Goal: Task Accomplishment & Management: Complete application form

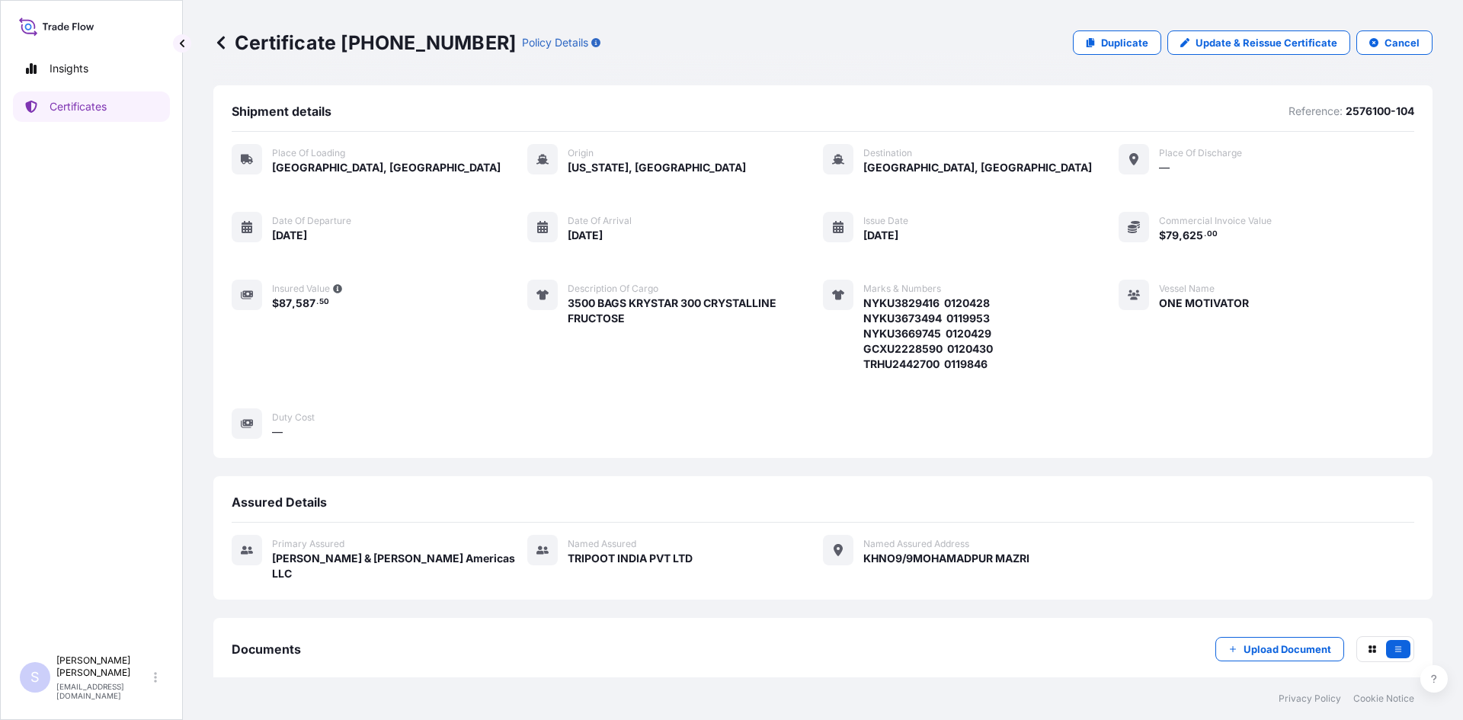
scroll to position [68, 0]
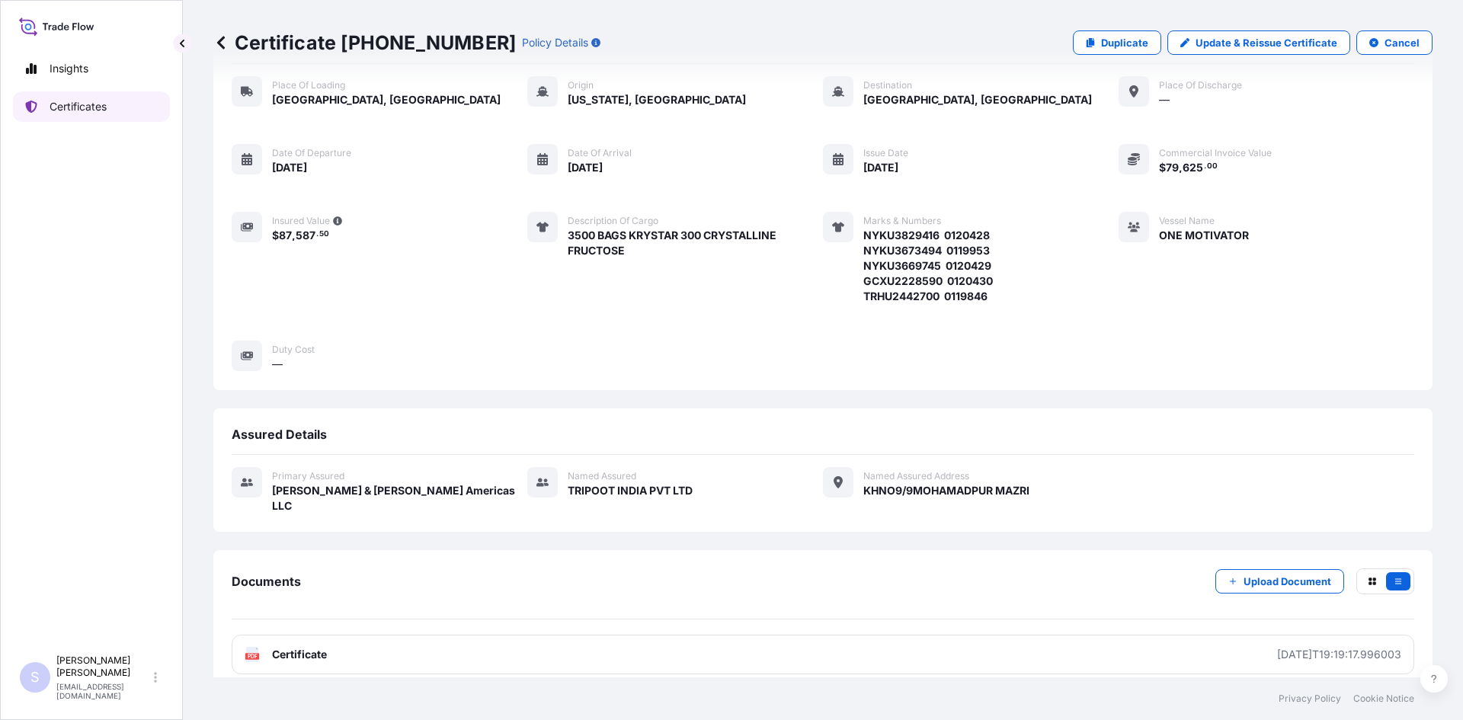
click at [132, 112] on link "Certificates" at bounding box center [91, 106] width 157 height 30
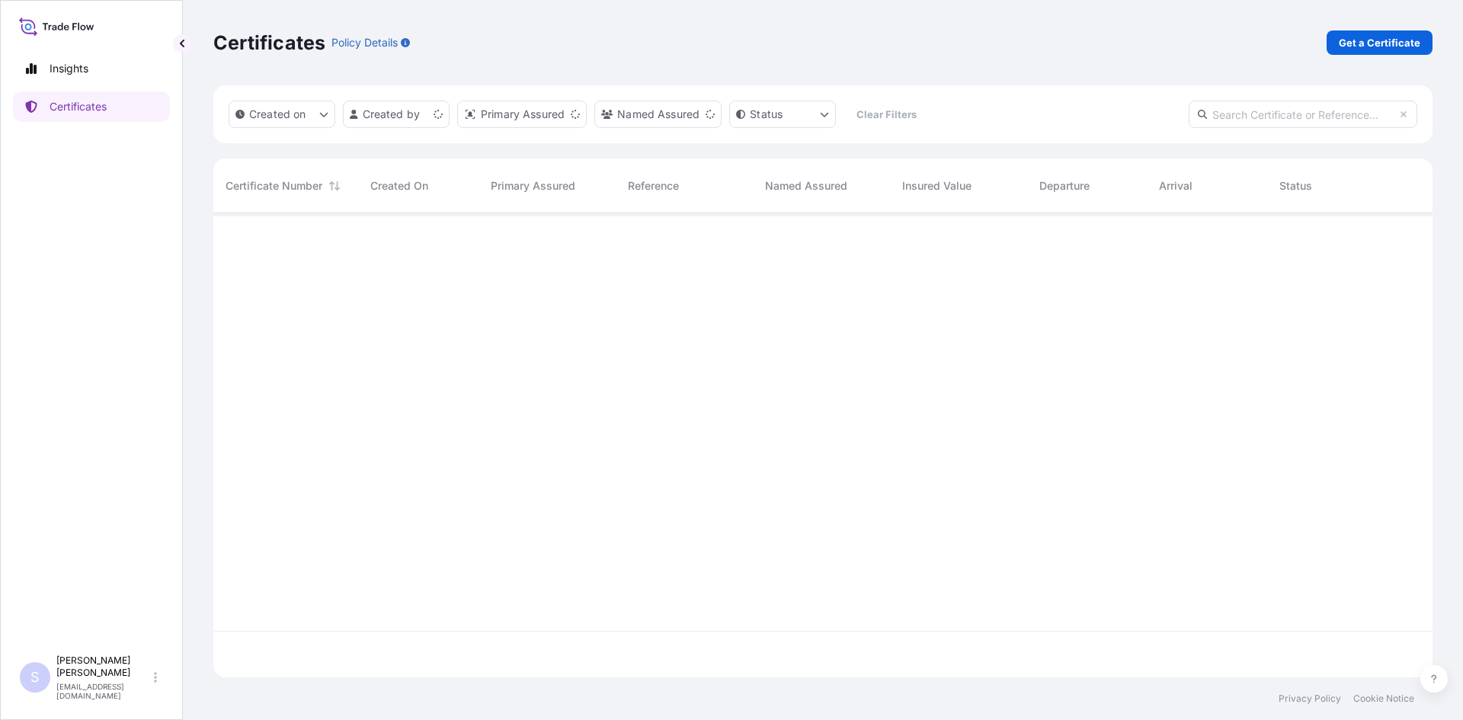
scroll to position [461, 1208]
click at [1391, 47] on p "Get a Certificate" at bounding box center [1380, 42] width 82 height 15
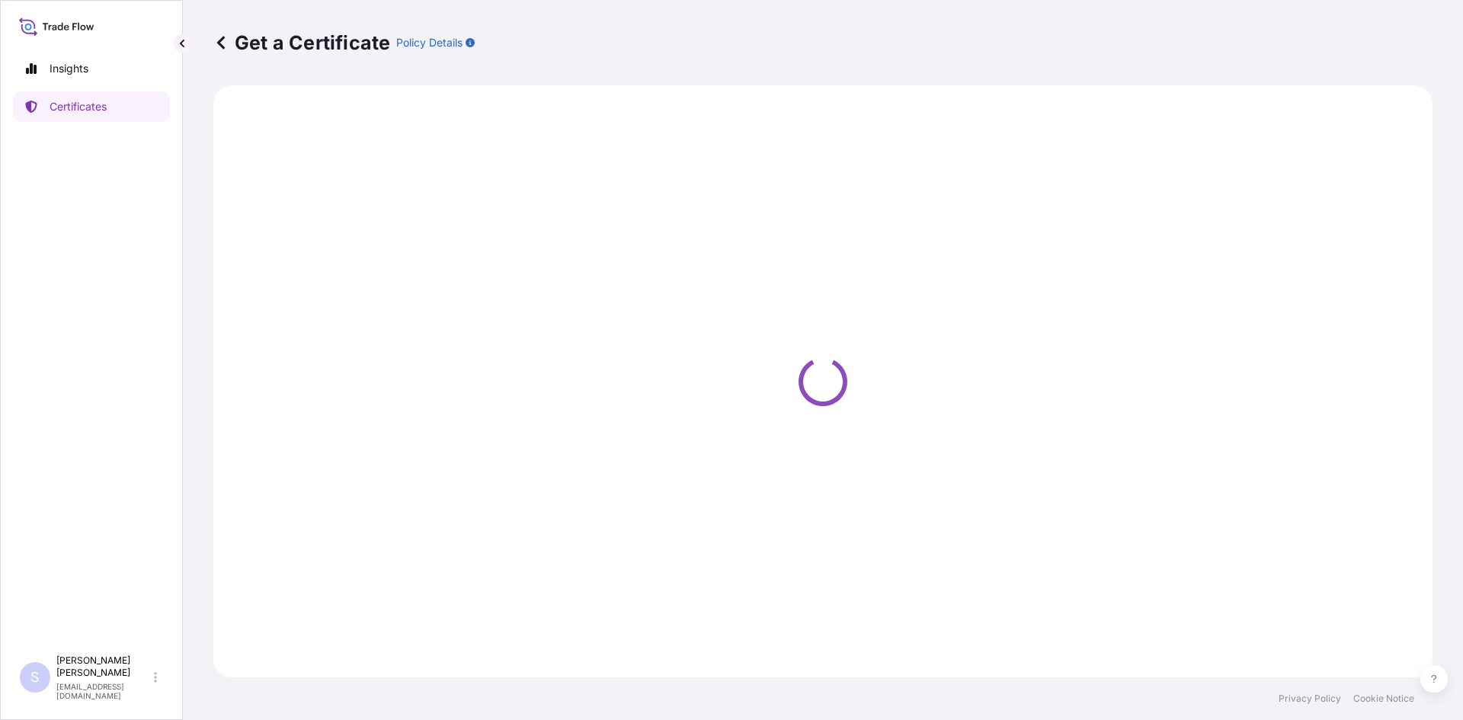
select select "Sea"
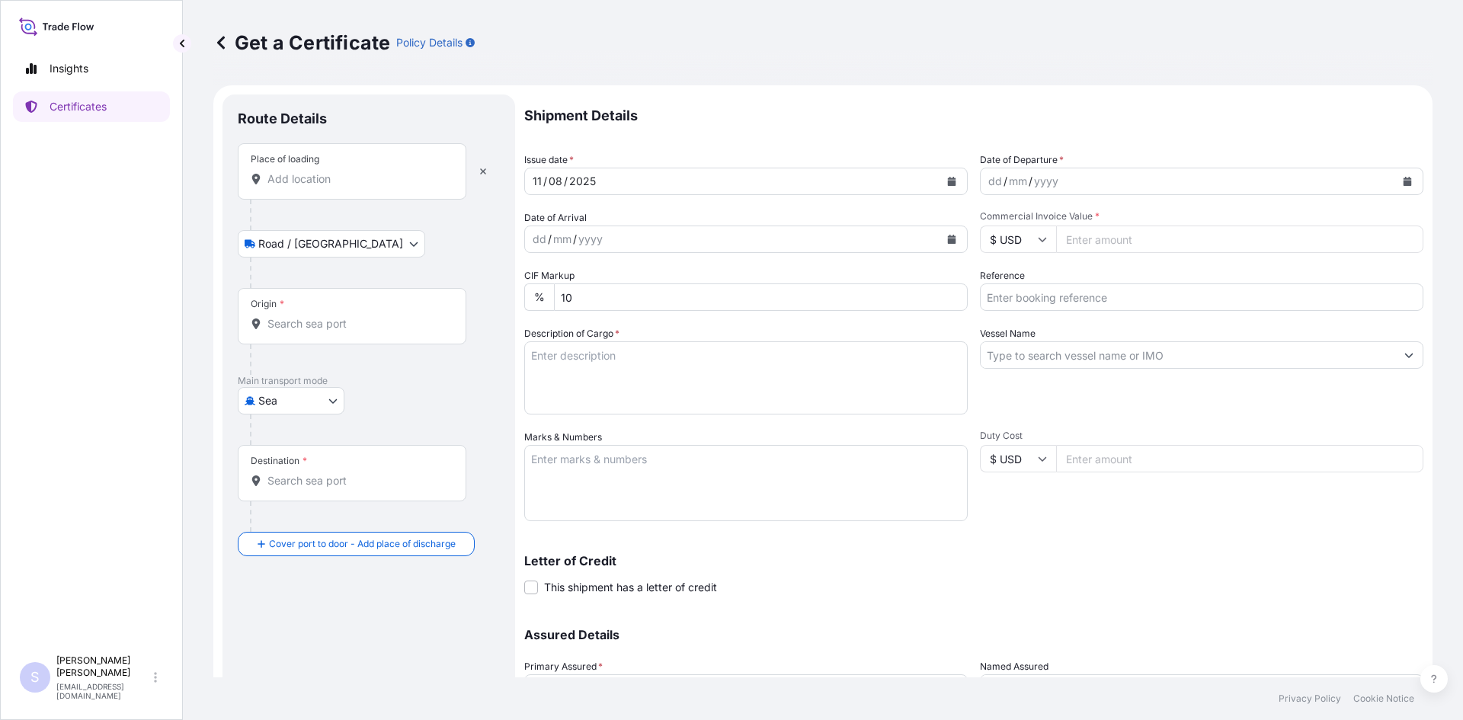
click at [322, 187] on div "Place of loading" at bounding box center [352, 171] width 229 height 56
click at [322, 187] on input "Place of loading" at bounding box center [357, 178] width 180 height 15
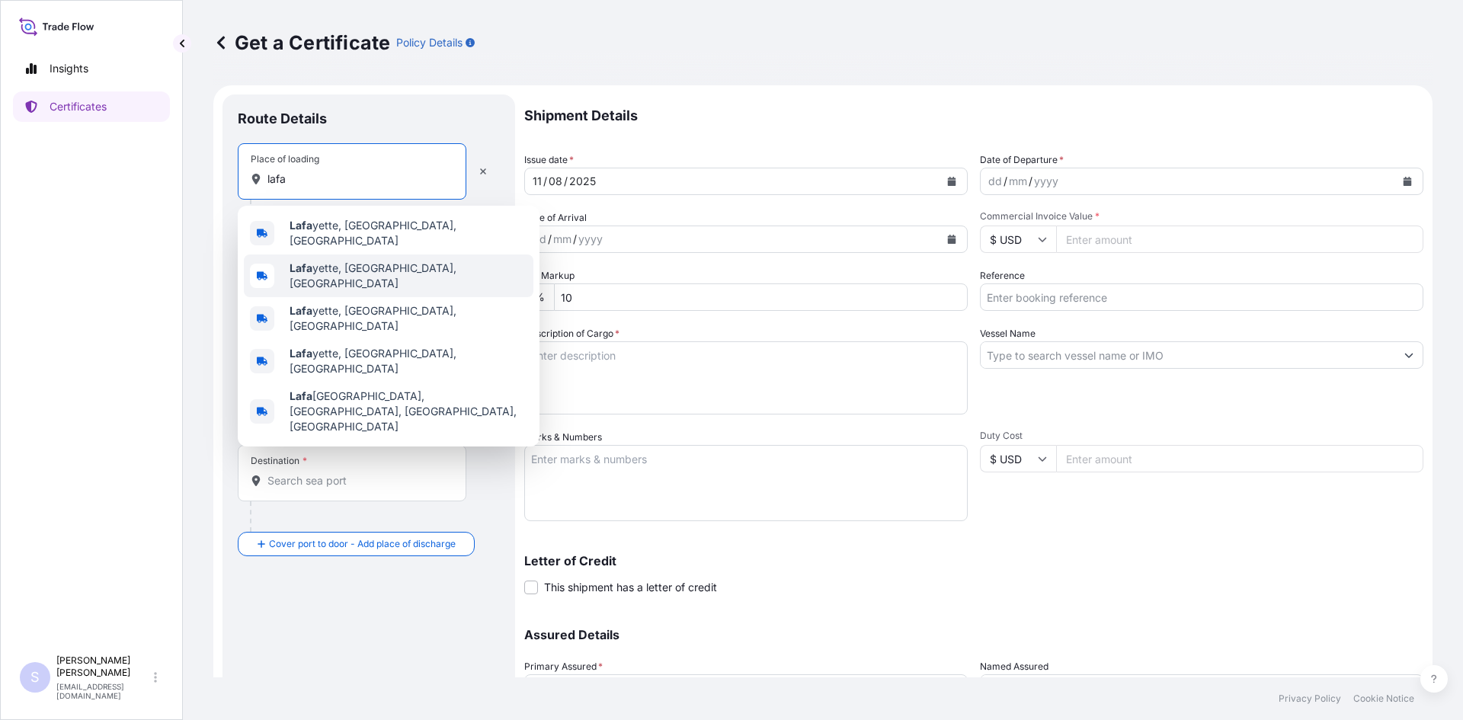
click at [338, 261] on span "[PERSON_NAME], [GEOGRAPHIC_DATA], [GEOGRAPHIC_DATA]" at bounding box center [409, 276] width 238 height 30
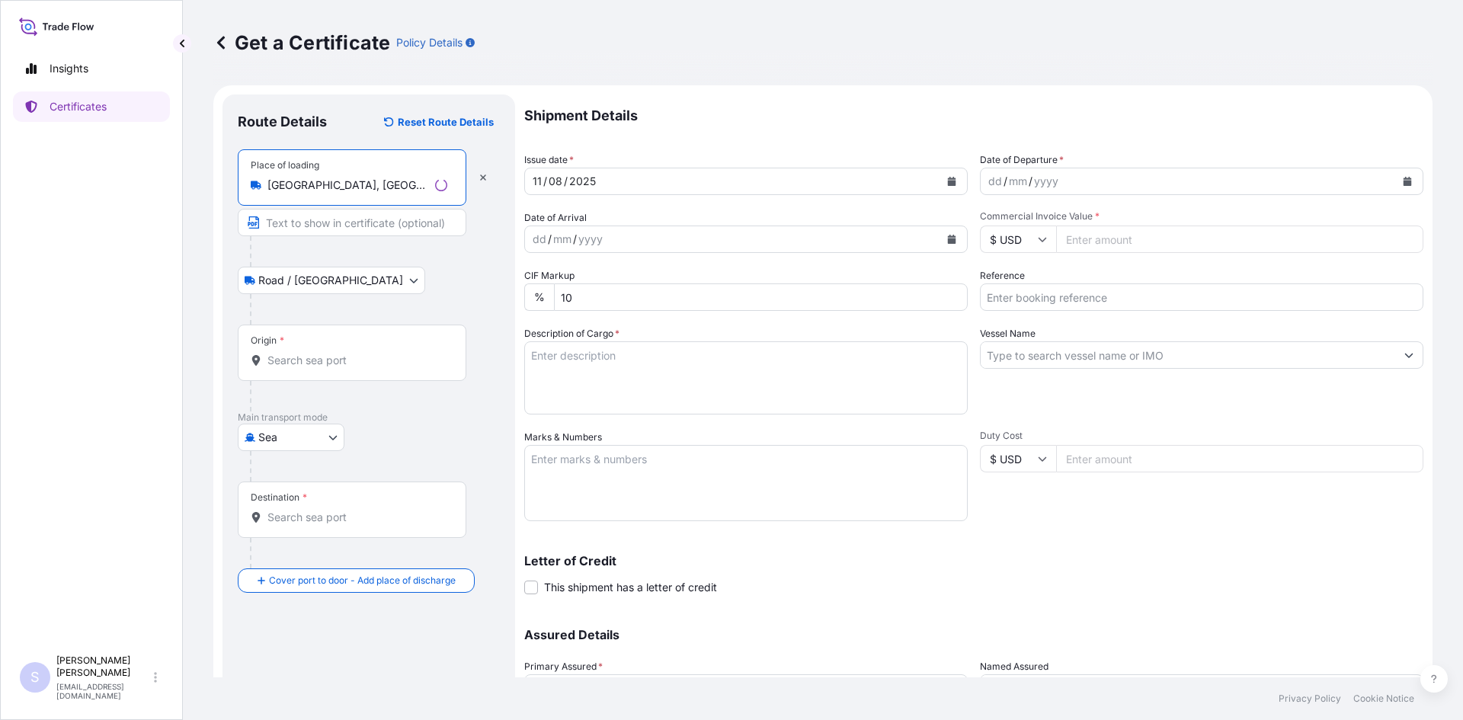
type input "[GEOGRAPHIC_DATA], [GEOGRAPHIC_DATA], [GEOGRAPHIC_DATA]"
click at [337, 361] on input "Origin *" at bounding box center [357, 360] width 180 height 15
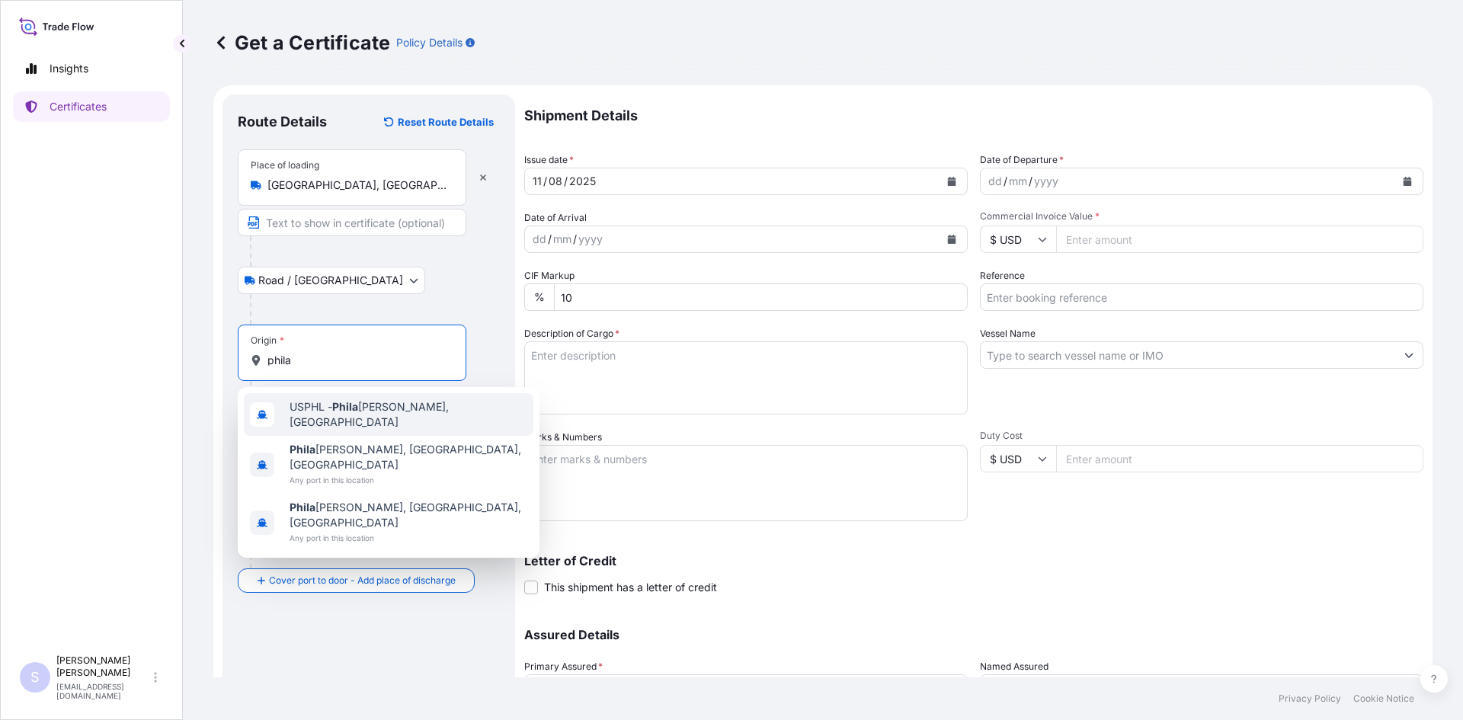
click at [342, 420] on div "USPHL - Phila [PERSON_NAME], [GEOGRAPHIC_DATA]" at bounding box center [389, 414] width 290 height 43
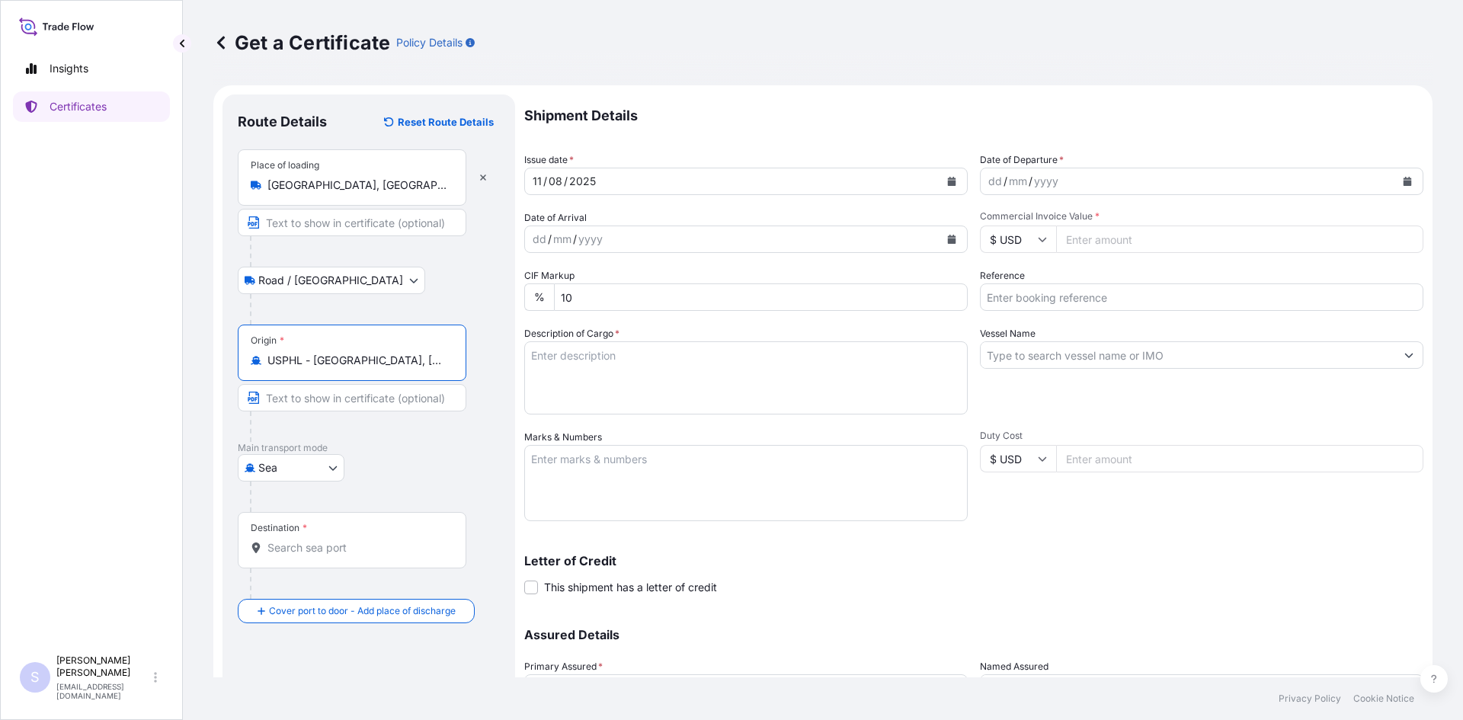
type input "USPHL - [GEOGRAPHIC_DATA], [GEOGRAPHIC_DATA]"
click at [303, 546] on input "Destination *" at bounding box center [357, 547] width 180 height 15
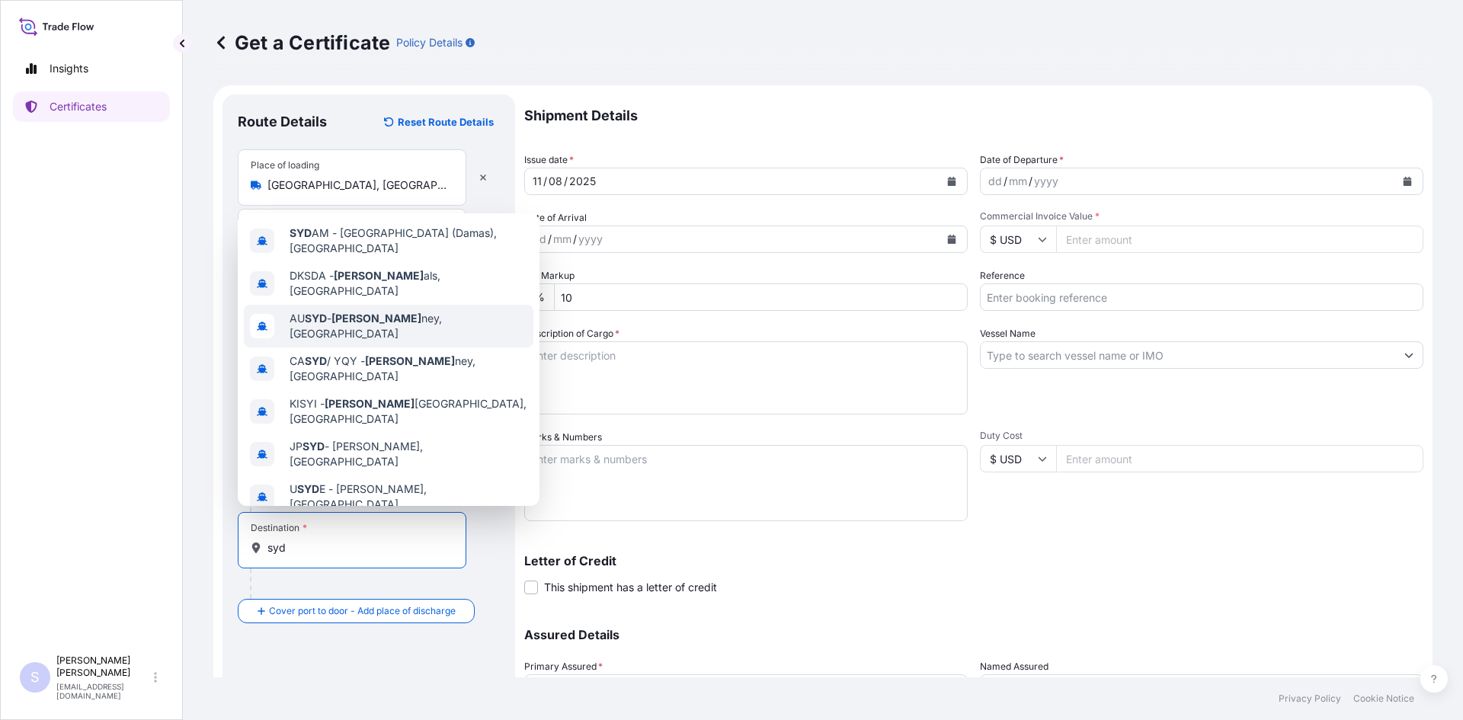
click at [395, 321] on div "AU SYD - [PERSON_NAME], [GEOGRAPHIC_DATA]" at bounding box center [389, 326] width 290 height 43
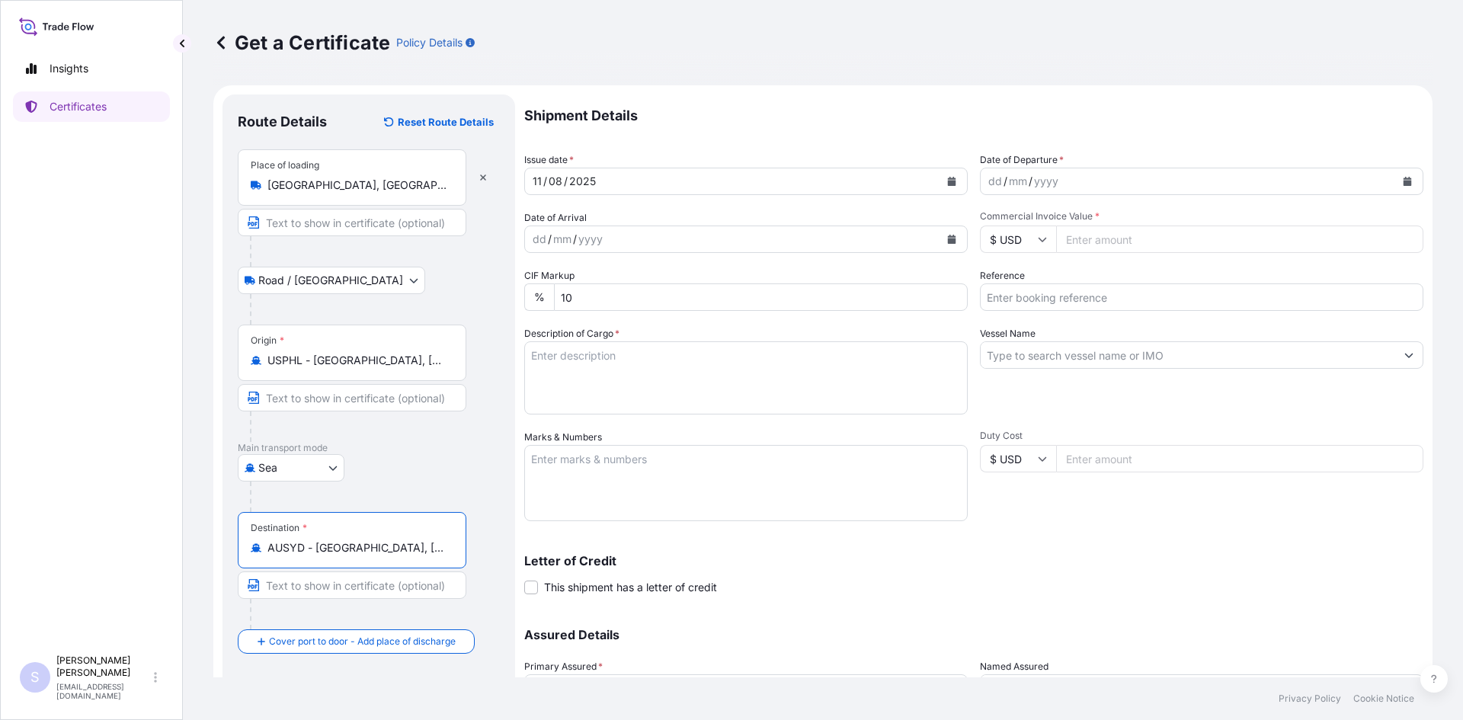
type input "AUSYD - [GEOGRAPHIC_DATA], [GEOGRAPHIC_DATA]"
click at [1403, 180] on icon "Calendar" at bounding box center [1407, 181] width 9 height 9
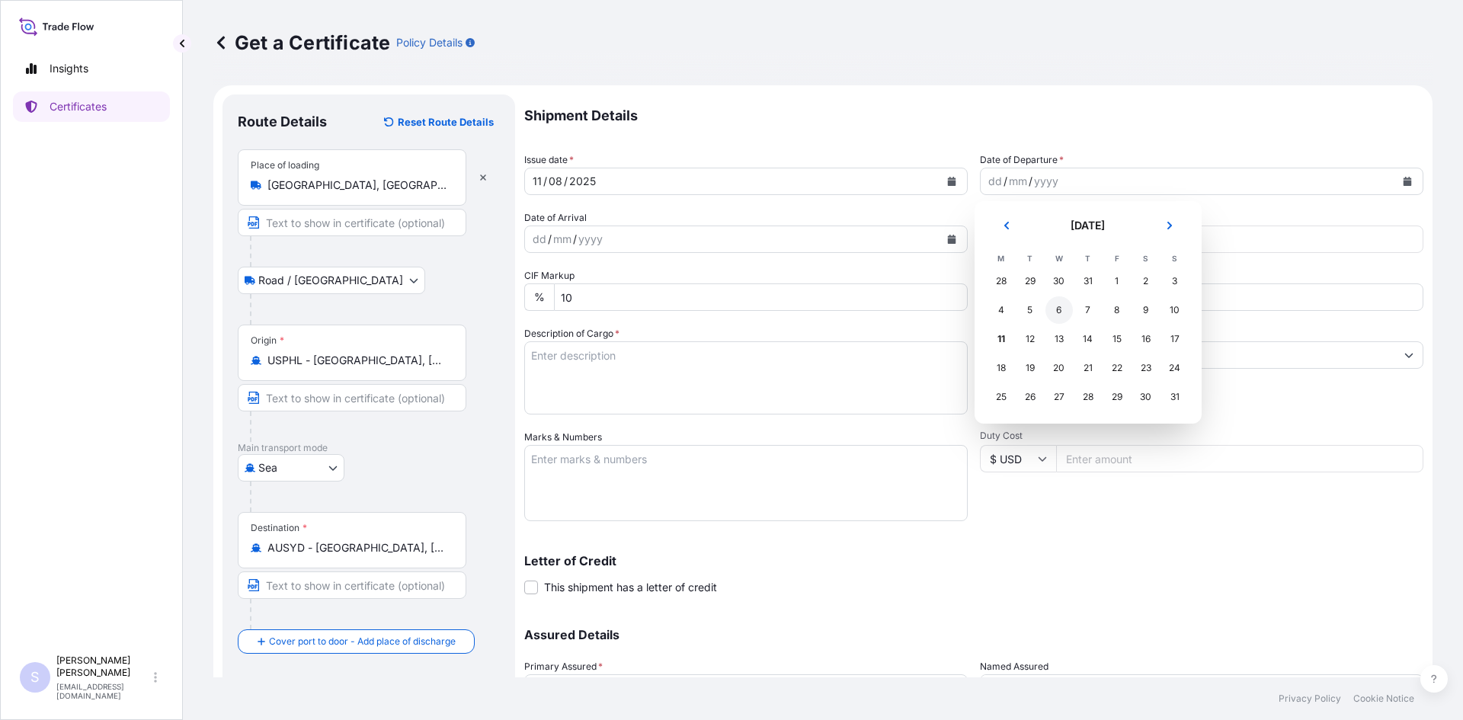
click at [1050, 315] on div "6" at bounding box center [1058, 309] width 27 height 27
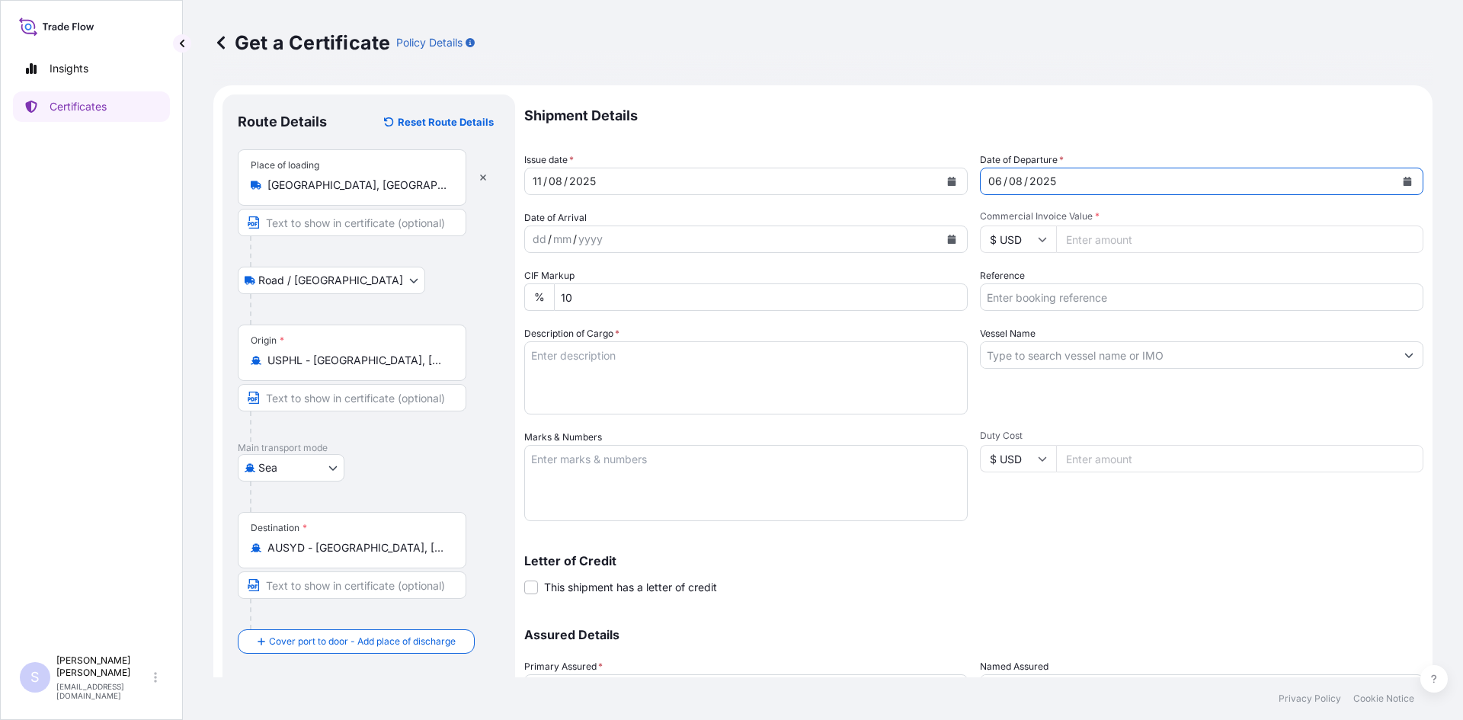
click at [950, 242] on icon "Calendar" at bounding box center [951, 239] width 9 height 9
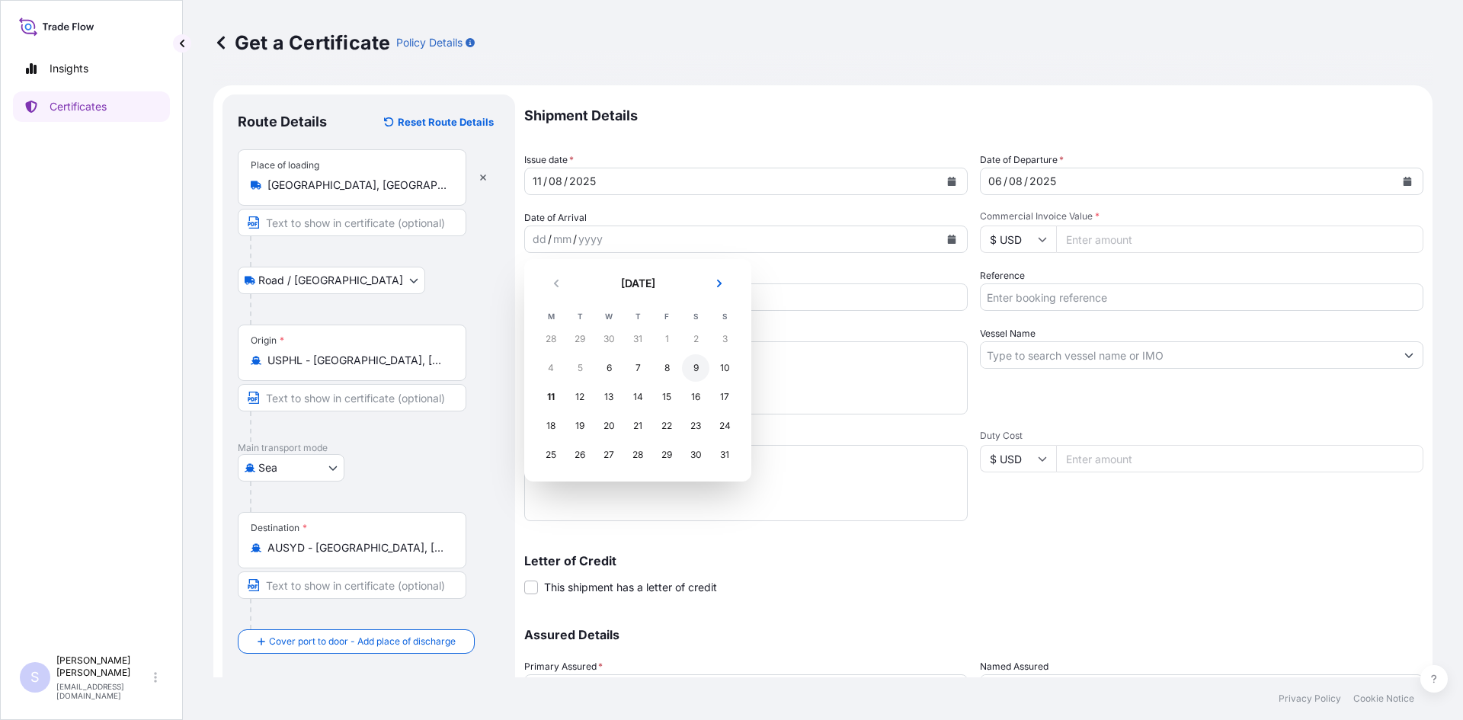
click at [690, 367] on div "9" at bounding box center [695, 367] width 27 height 27
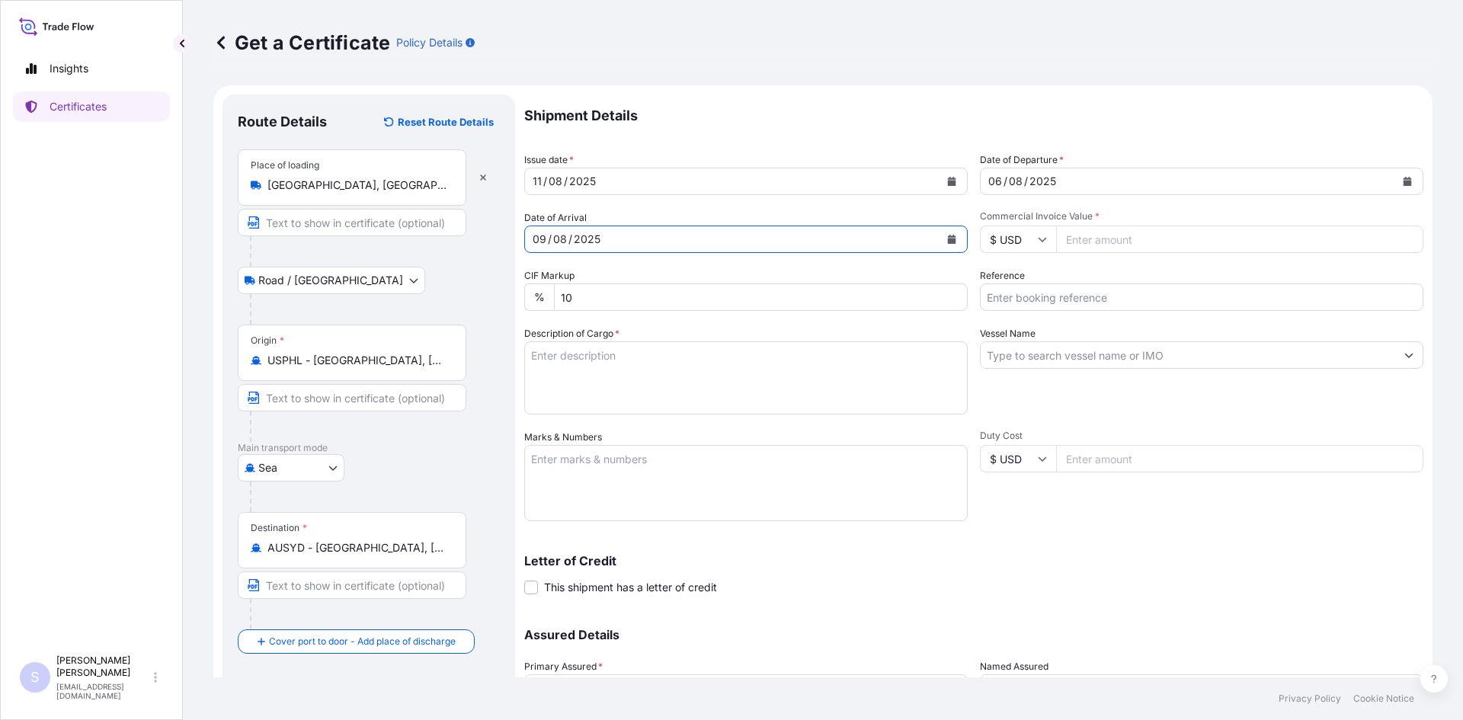
click at [951, 242] on button "Calendar" at bounding box center [952, 239] width 24 height 24
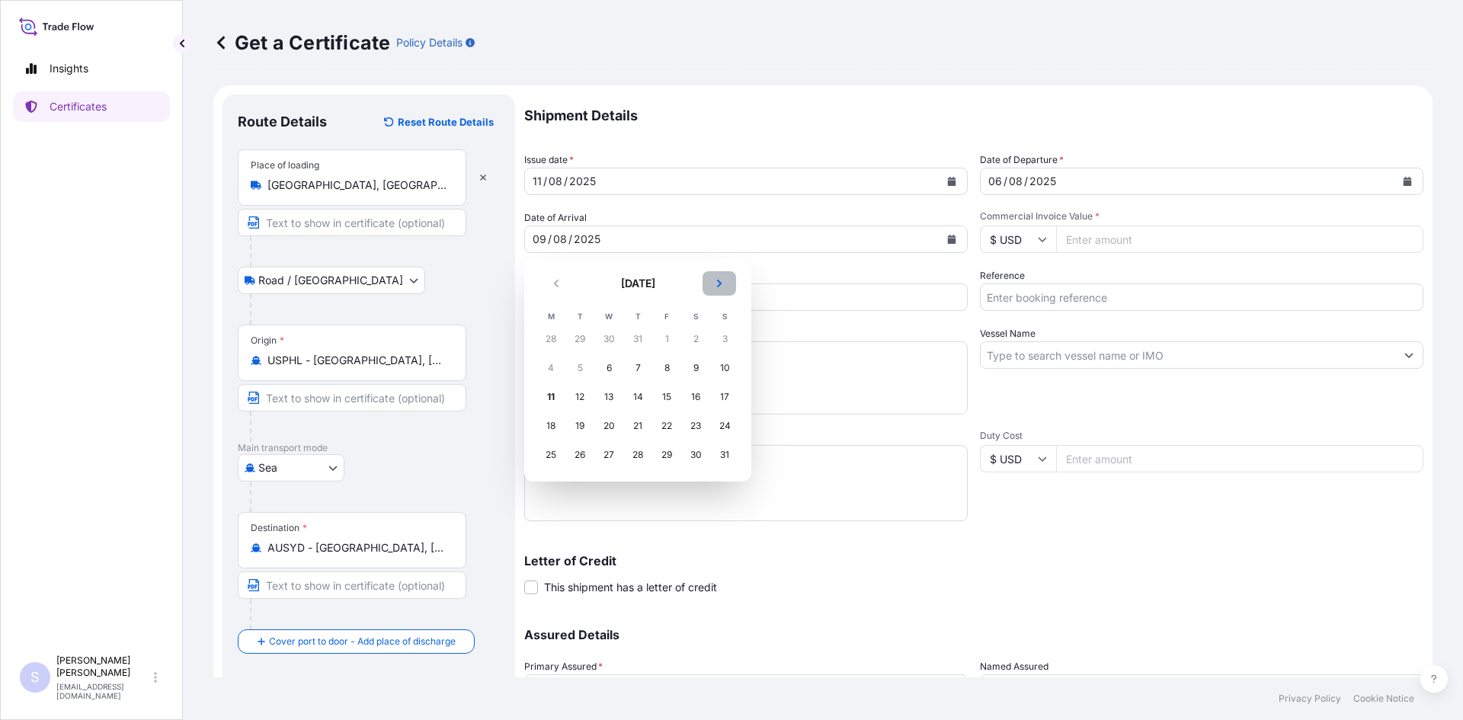
click at [719, 280] on icon "Next" at bounding box center [719, 283] width 9 height 9
click at [577, 375] on div "9" at bounding box center [579, 367] width 27 height 27
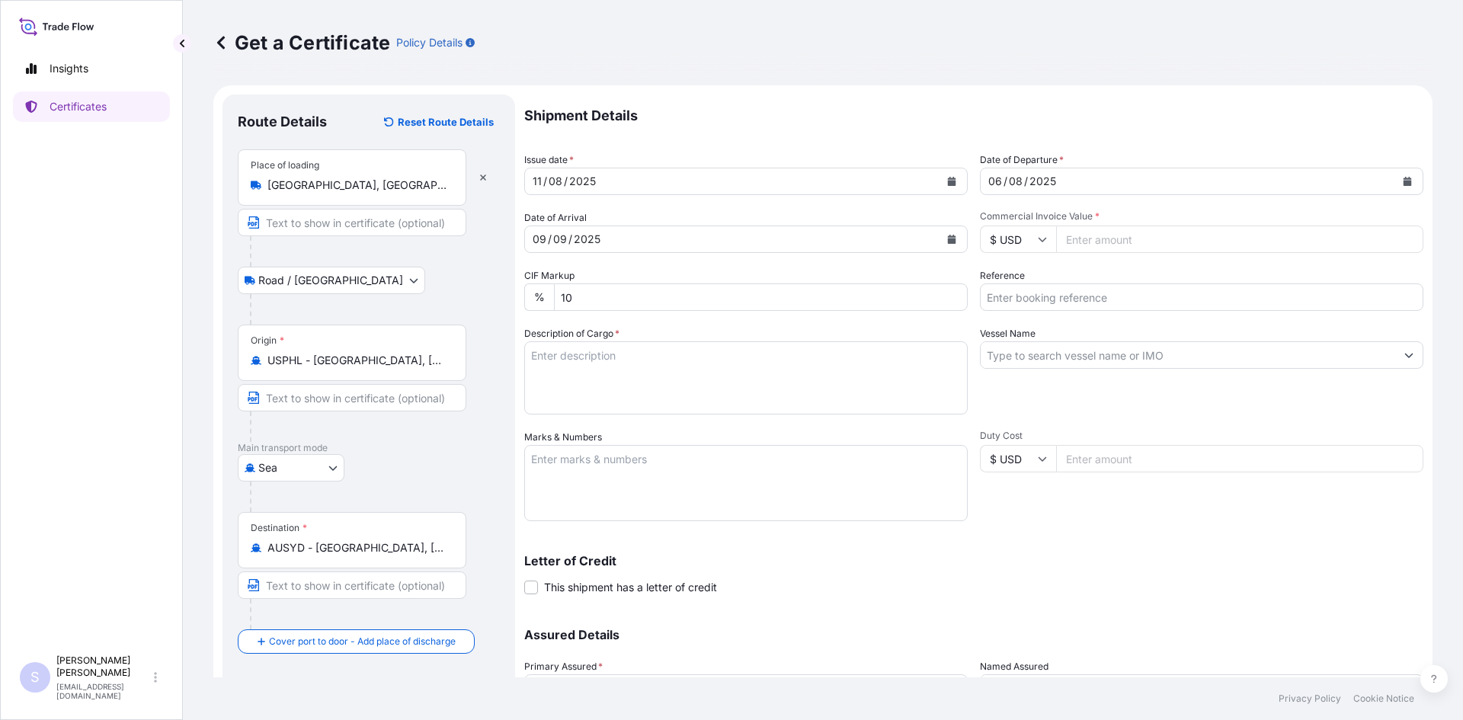
click at [1101, 247] on input "Commercial Invoice Value *" at bounding box center [1239, 239] width 367 height 27
type input "25227.33"
type input "2555803"
type textarea "775 bags"
click at [1071, 347] on input "Vessel Name" at bounding box center [1188, 354] width 415 height 27
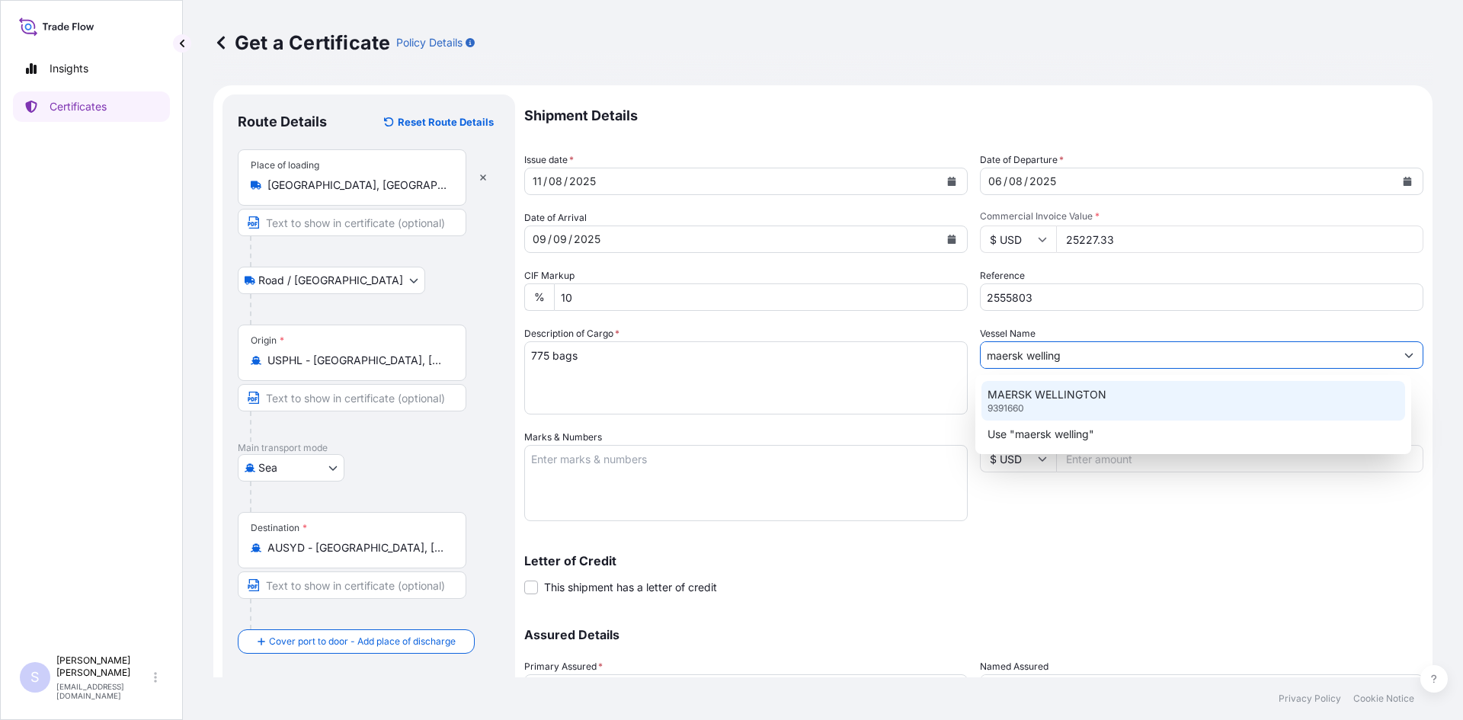
click at [1044, 398] on p "MAERSK WELLINGTON" at bounding box center [1047, 394] width 119 height 15
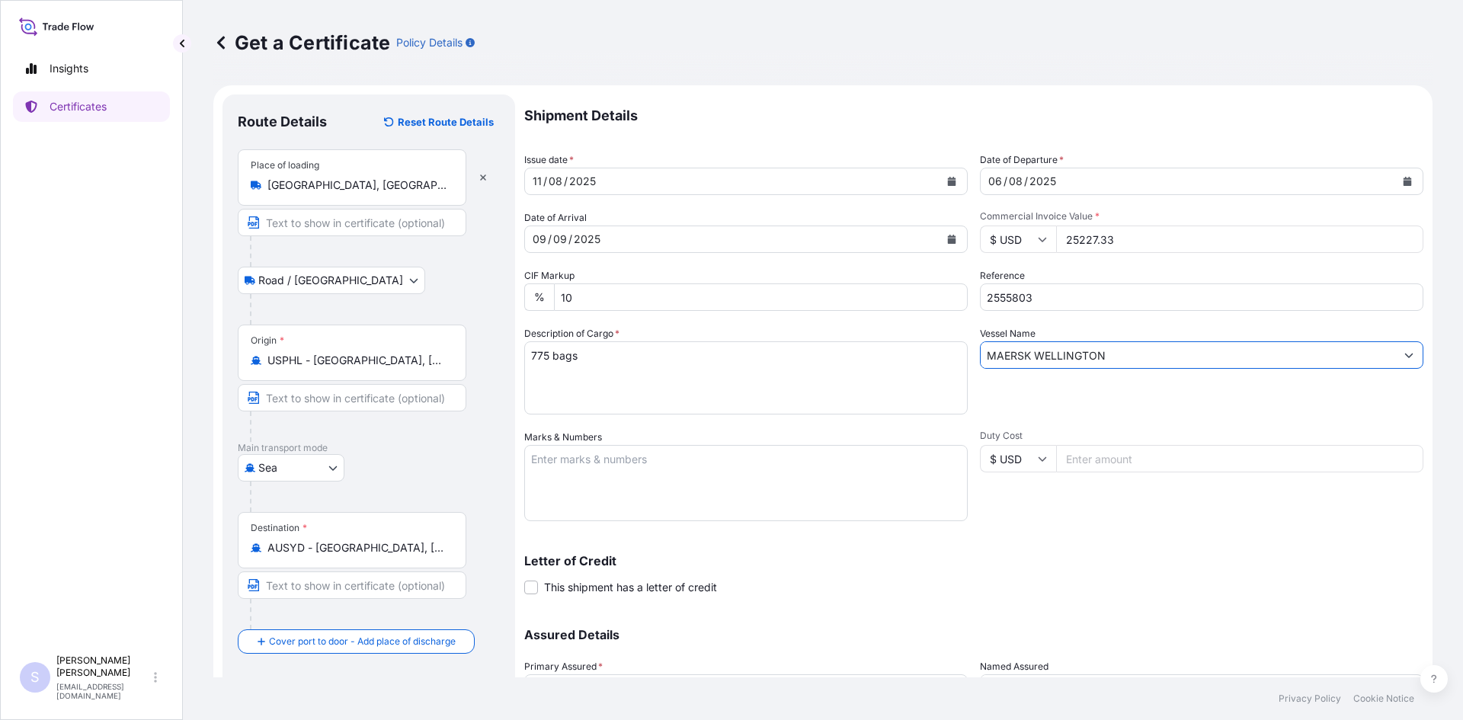
type input "MAERSK WELLINGTON"
click at [666, 365] on textarea "775 bags" at bounding box center [745, 377] width 443 height 73
type textarea "7"
click at [635, 376] on textarea "675 BAGS REZISTA NG STARCH 100 BAGS" at bounding box center [745, 377] width 443 height 73
type textarea "675 BAGS REZISTA NG STARCH 100 BAGS TAPIOCA DEXTRIN 12"
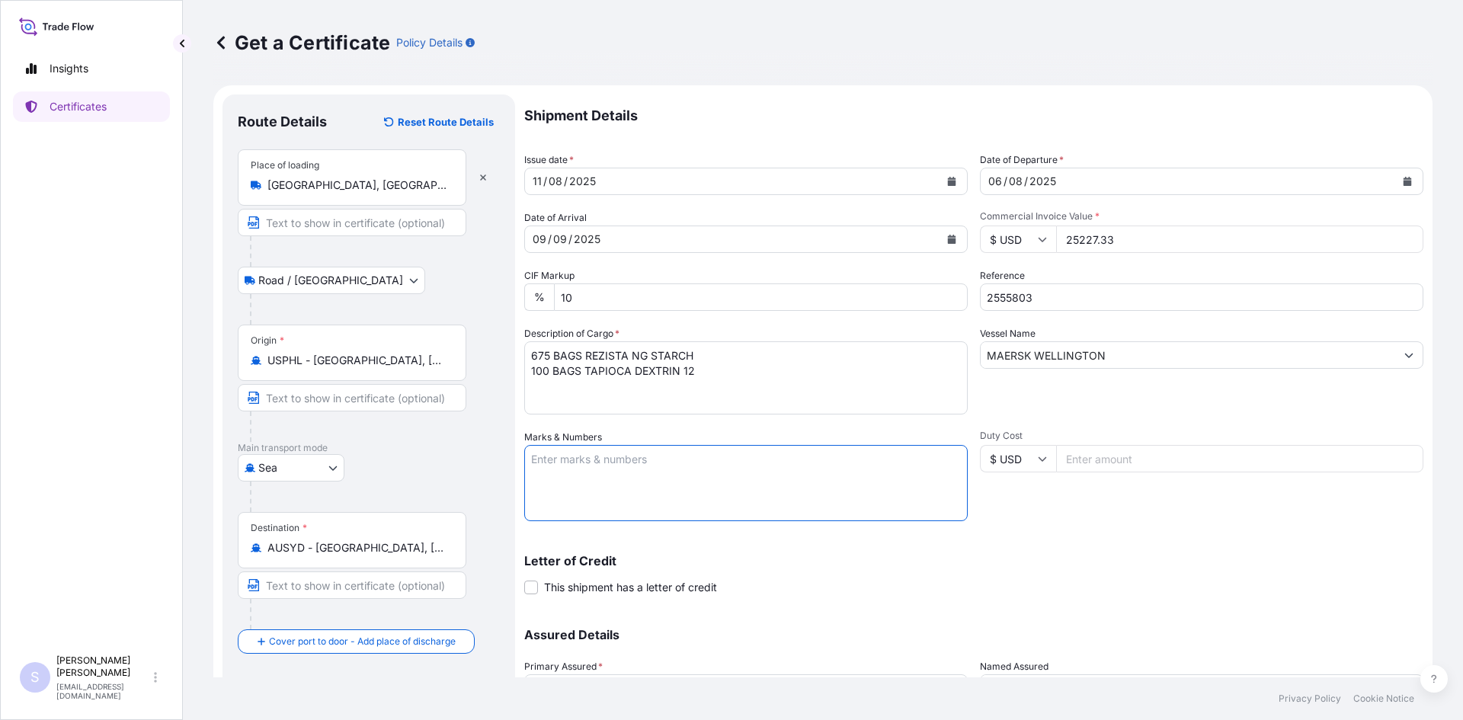
click at [616, 482] on textarea "Marks & Numbers" at bounding box center [745, 483] width 443 height 76
type textarea "HASU4440431 0120516"
click at [986, 488] on div "Duty Cost $ USD" at bounding box center [1201, 475] width 443 height 91
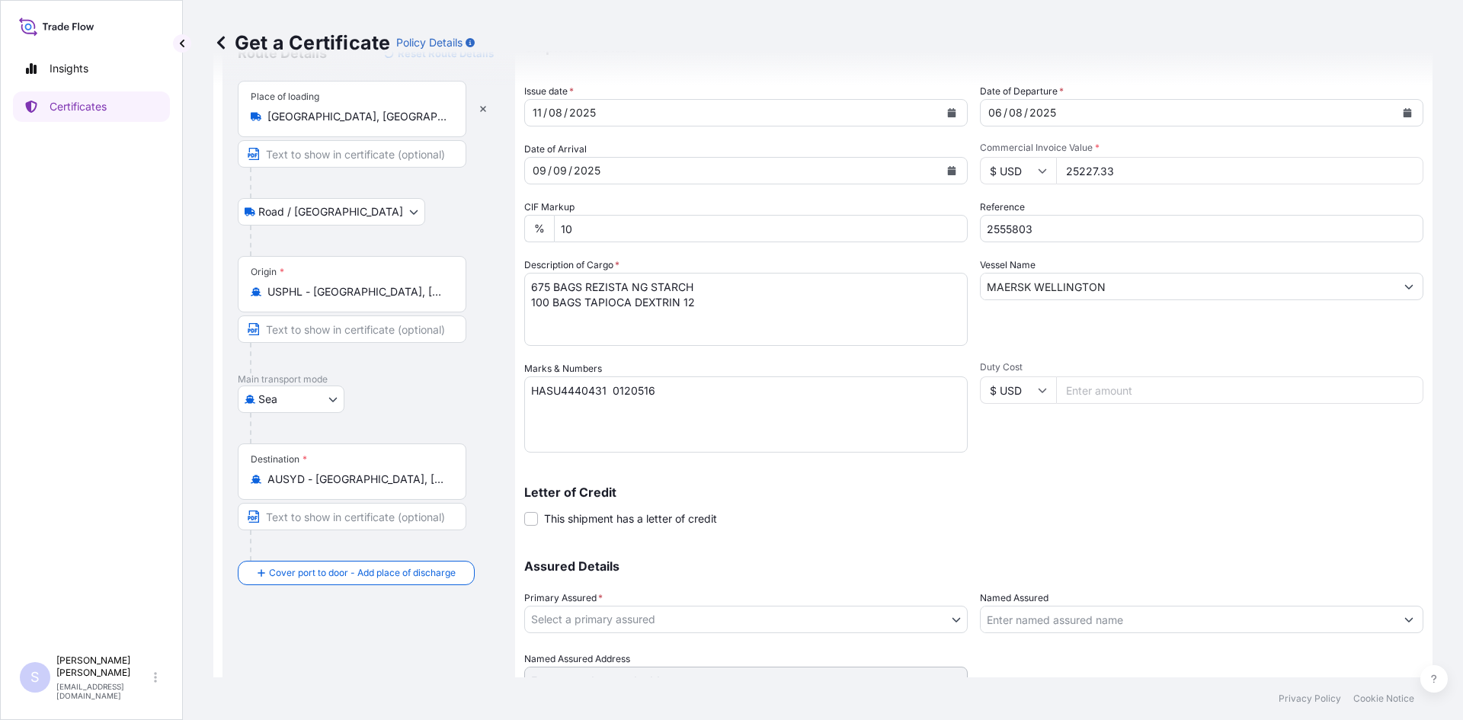
scroll to position [137, 0]
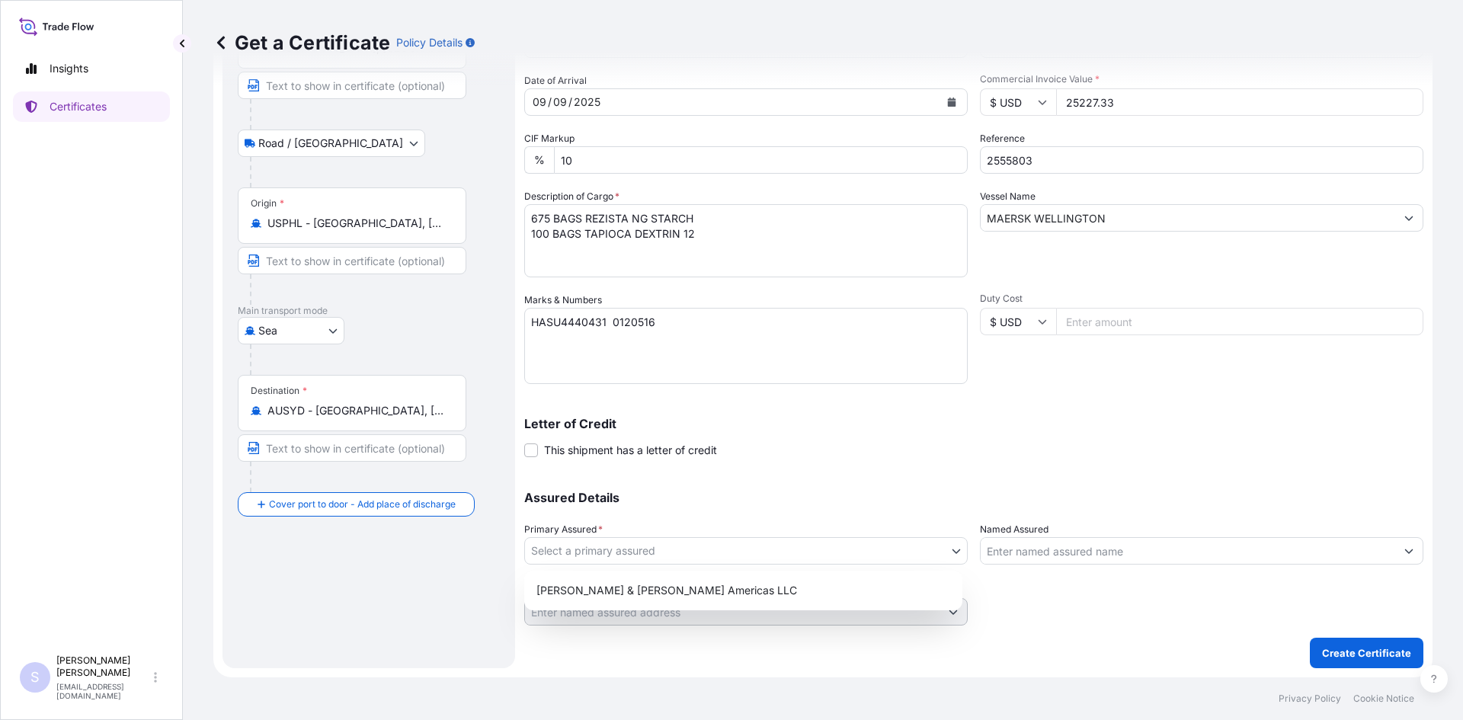
click at [777, 564] on body "Insights Certificates S [PERSON_NAME] [EMAIL_ADDRESS][DOMAIN_NAME] Get a Certif…" at bounding box center [731, 360] width 1463 height 720
click at [683, 606] on div "[PERSON_NAME] & [PERSON_NAME] Americas LLC" at bounding box center [743, 591] width 438 height 40
click at [677, 586] on div "[PERSON_NAME] & [PERSON_NAME] Americas LLC" at bounding box center [743, 590] width 426 height 27
select select "31658"
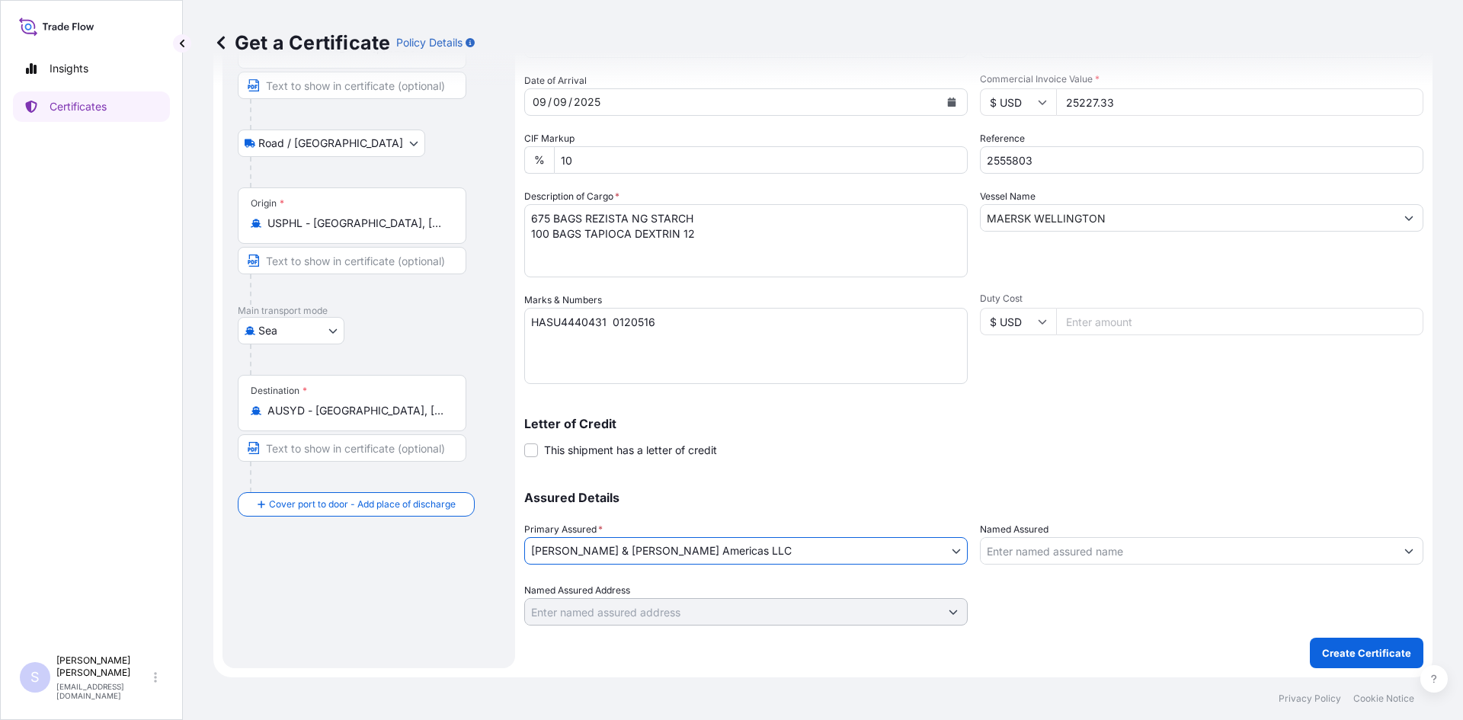
click at [1077, 555] on input "Named Assured" at bounding box center [1188, 550] width 415 height 27
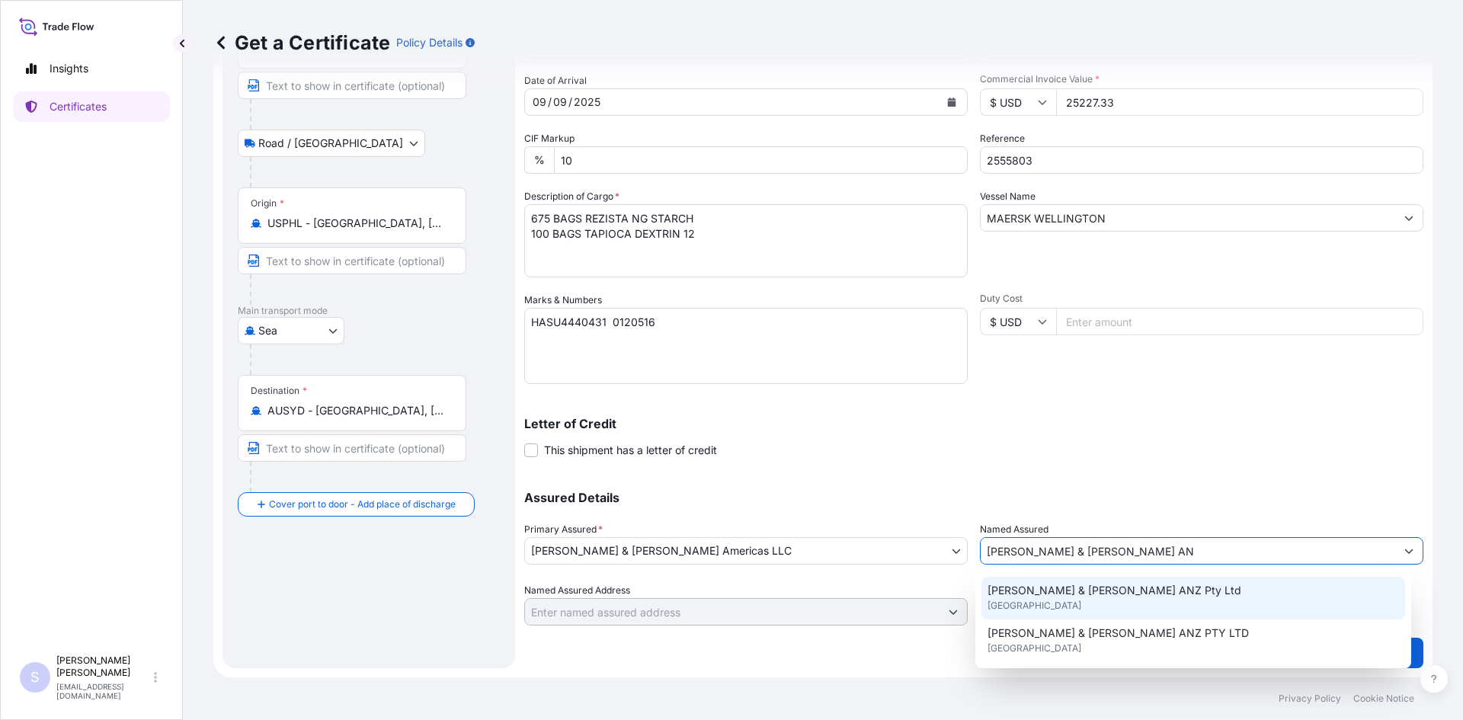
click at [1052, 603] on span "[GEOGRAPHIC_DATA]" at bounding box center [1035, 605] width 94 height 15
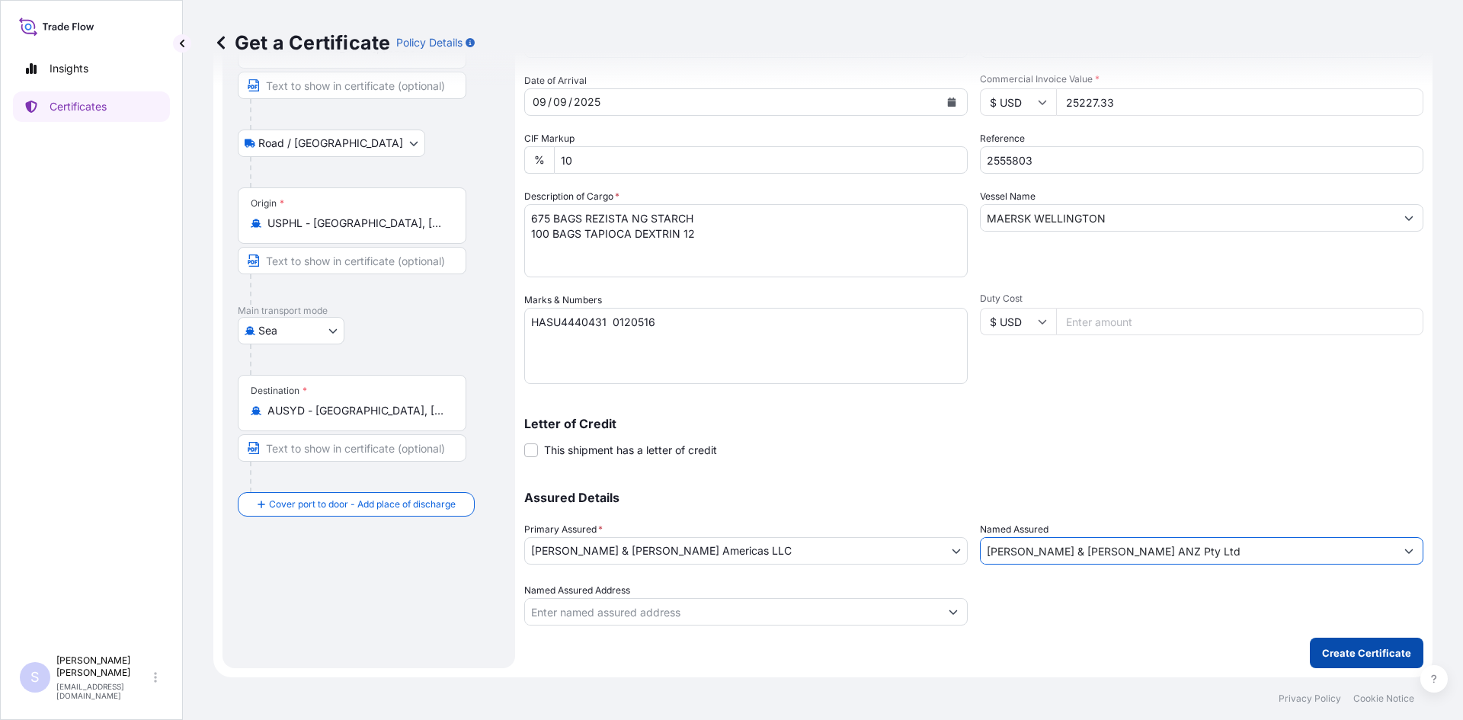
type input "[PERSON_NAME] & [PERSON_NAME] ANZ Pty Ltd"
click at [1380, 648] on p "Create Certificate" at bounding box center [1366, 652] width 89 height 15
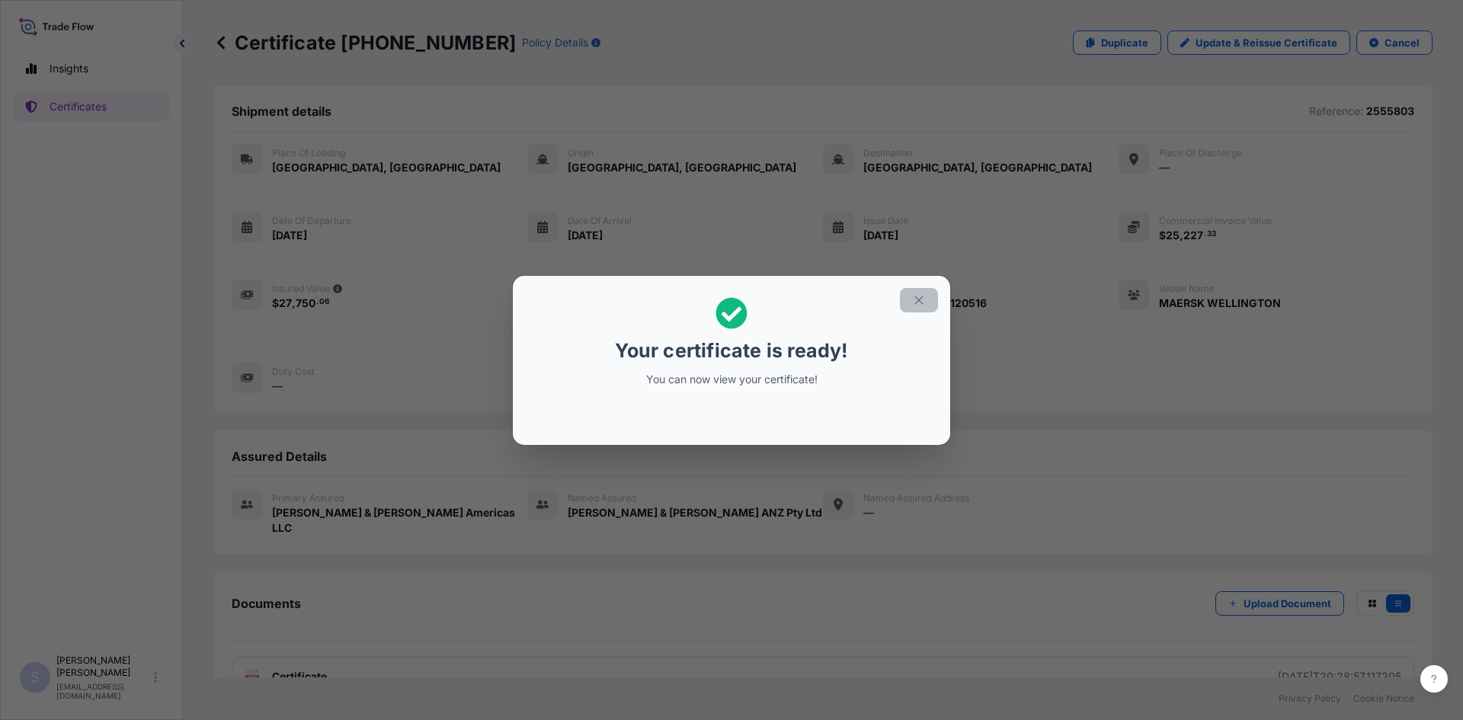
click at [918, 303] on icon "button" at bounding box center [919, 300] width 14 height 14
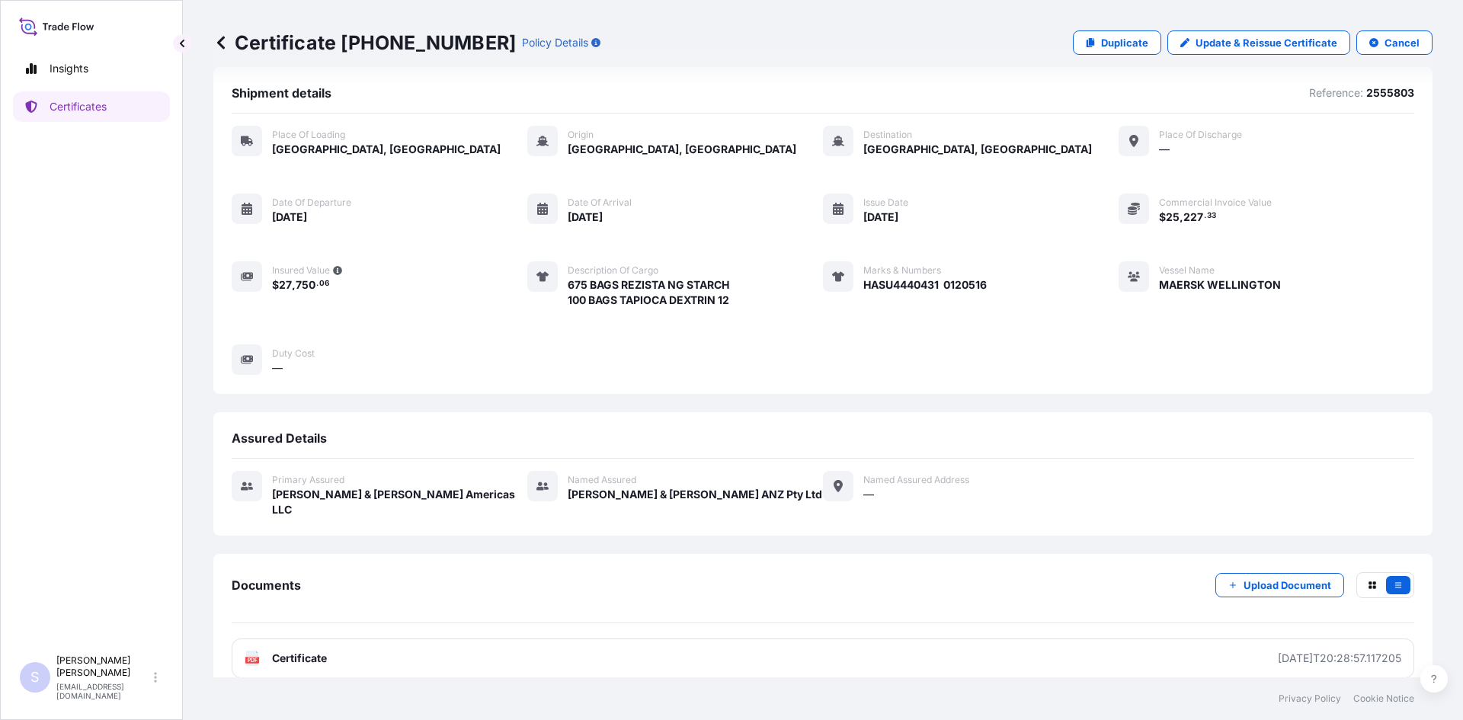
scroll to position [22, 0]
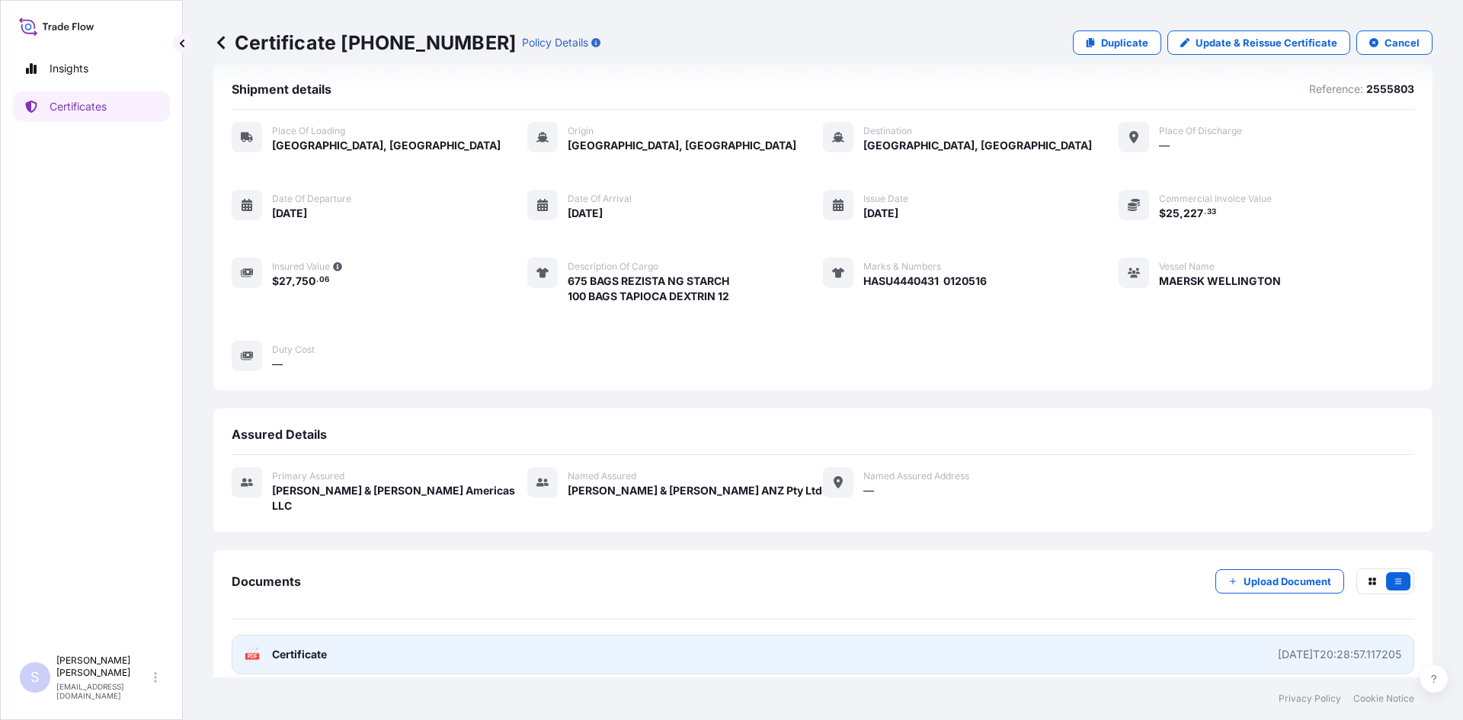
click at [257, 654] on text "PDF" at bounding box center [253, 656] width 10 height 5
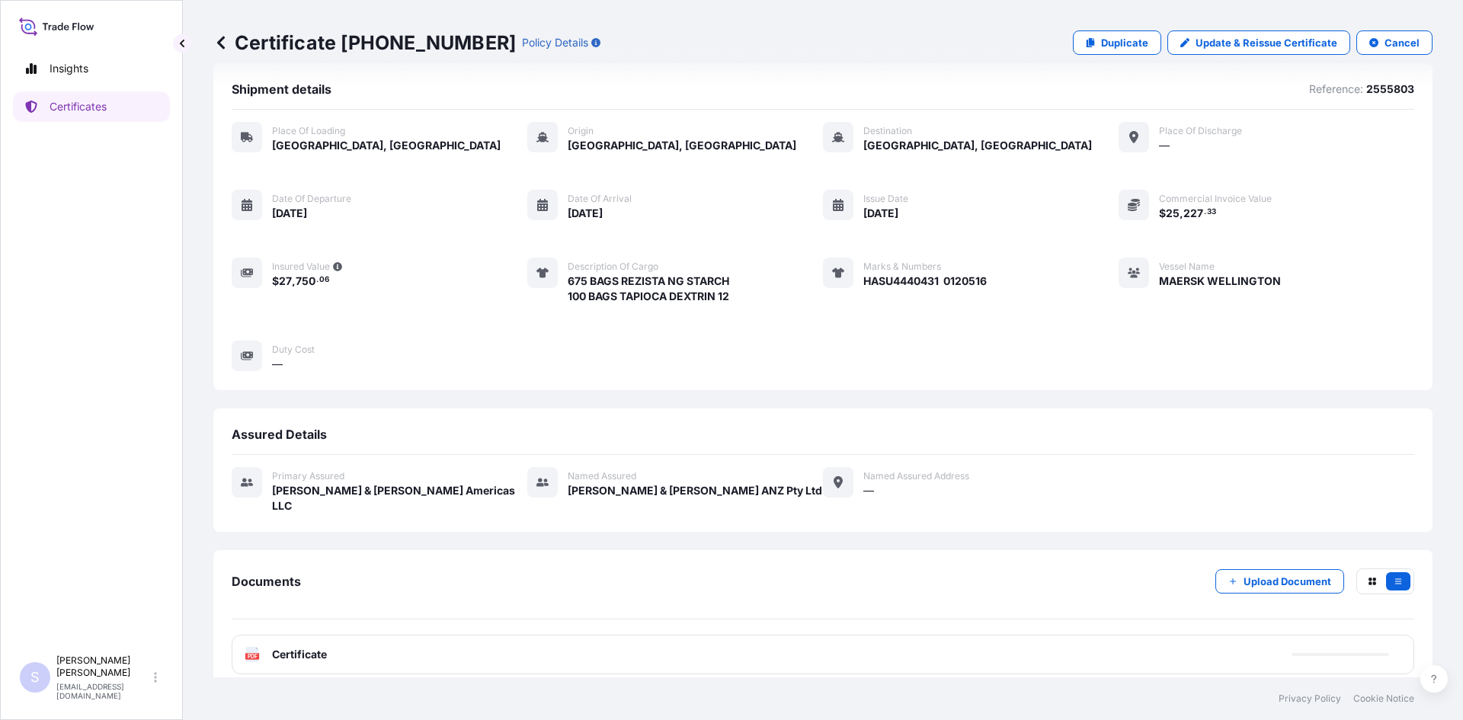
click at [106, 108] on p "Certificates" at bounding box center [78, 106] width 57 height 15
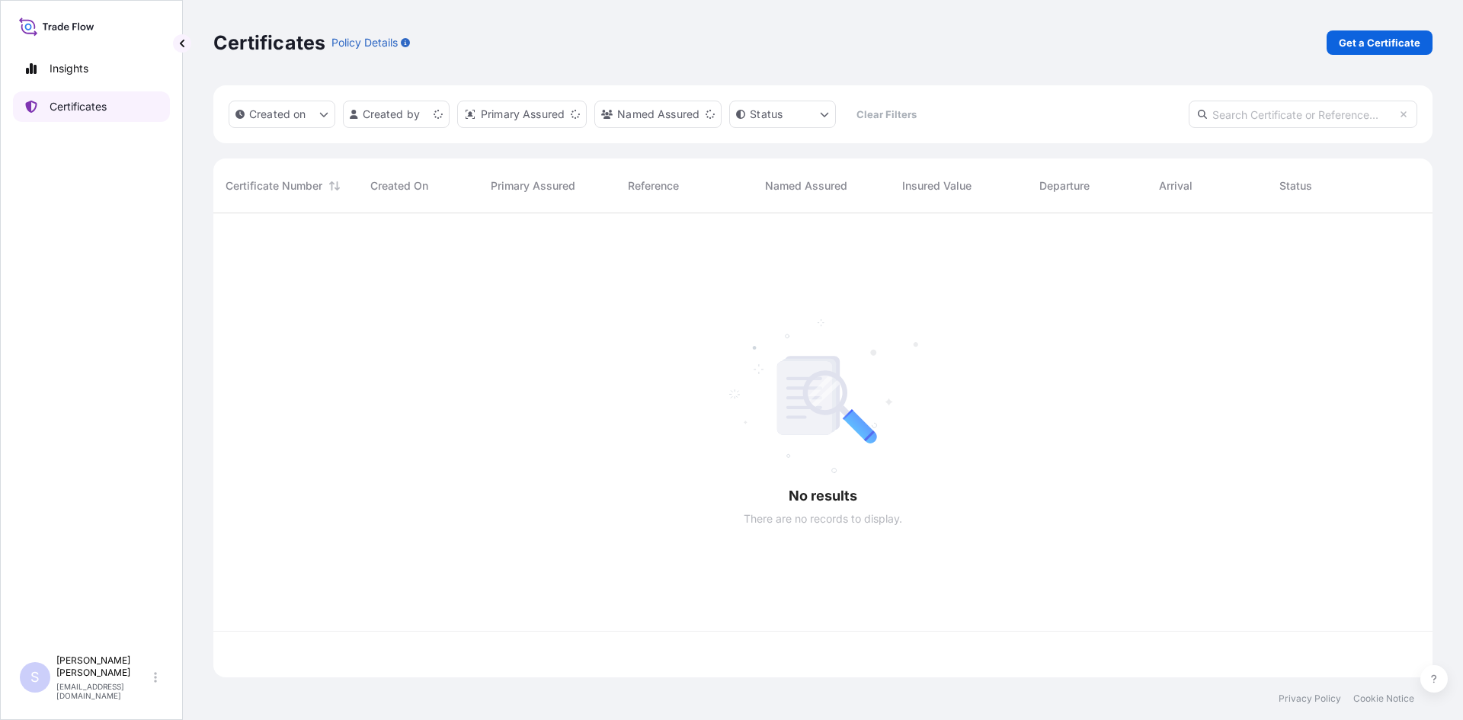
scroll to position [461, 1208]
click at [1368, 49] on p "Get a Certificate" at bounding box center [1380, 42] width 82 height 15
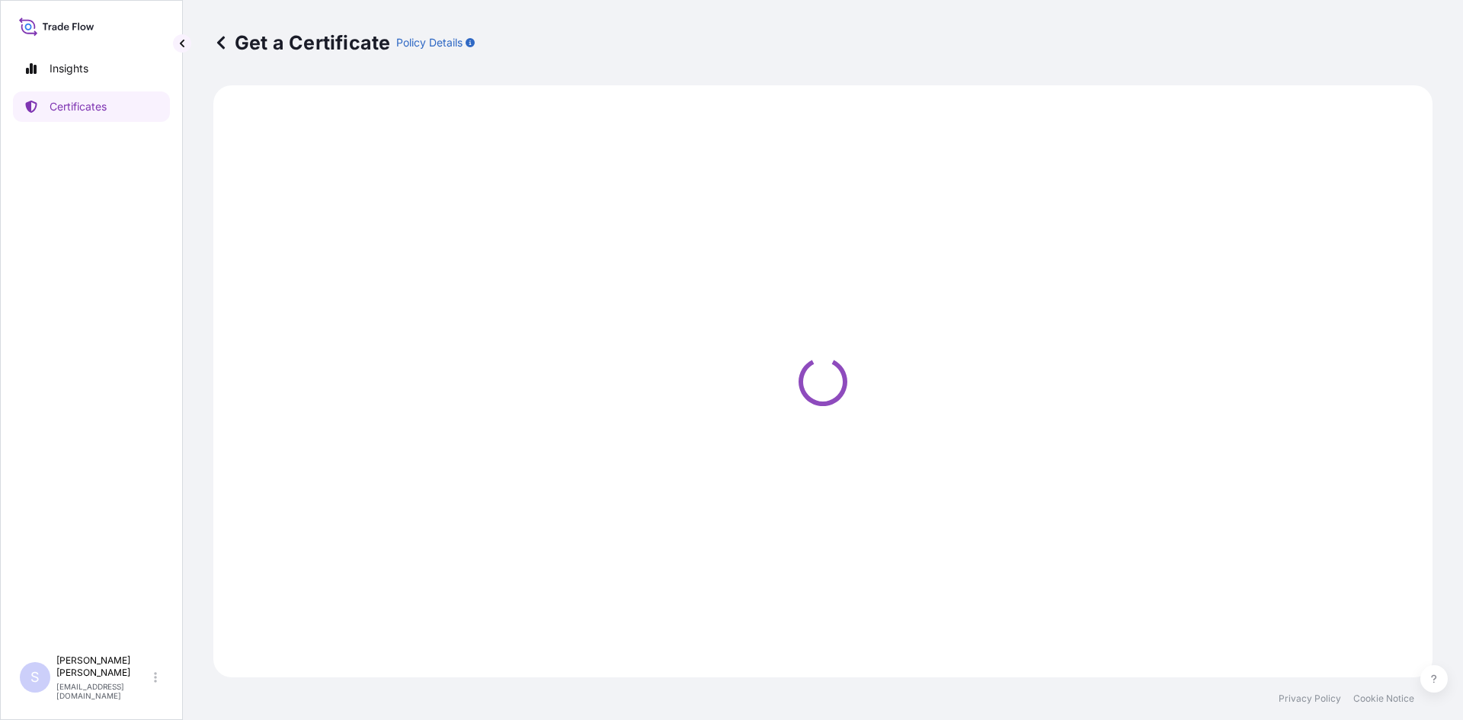
select select "Road / [GEOGRAPHIC_DATA]"
select select "Sea"
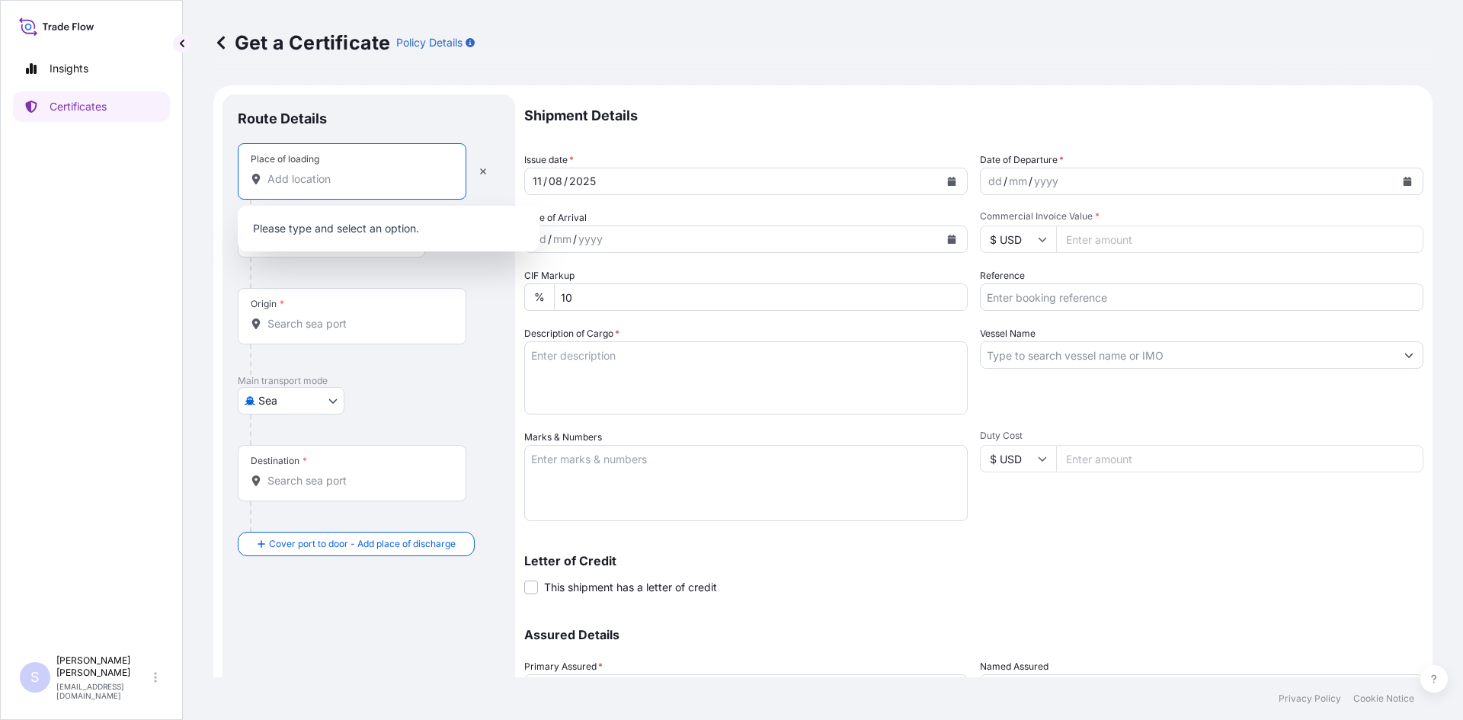
click at [311, 181] on input "Place of loading" at bounding box center [357, 178] width 180 height 15
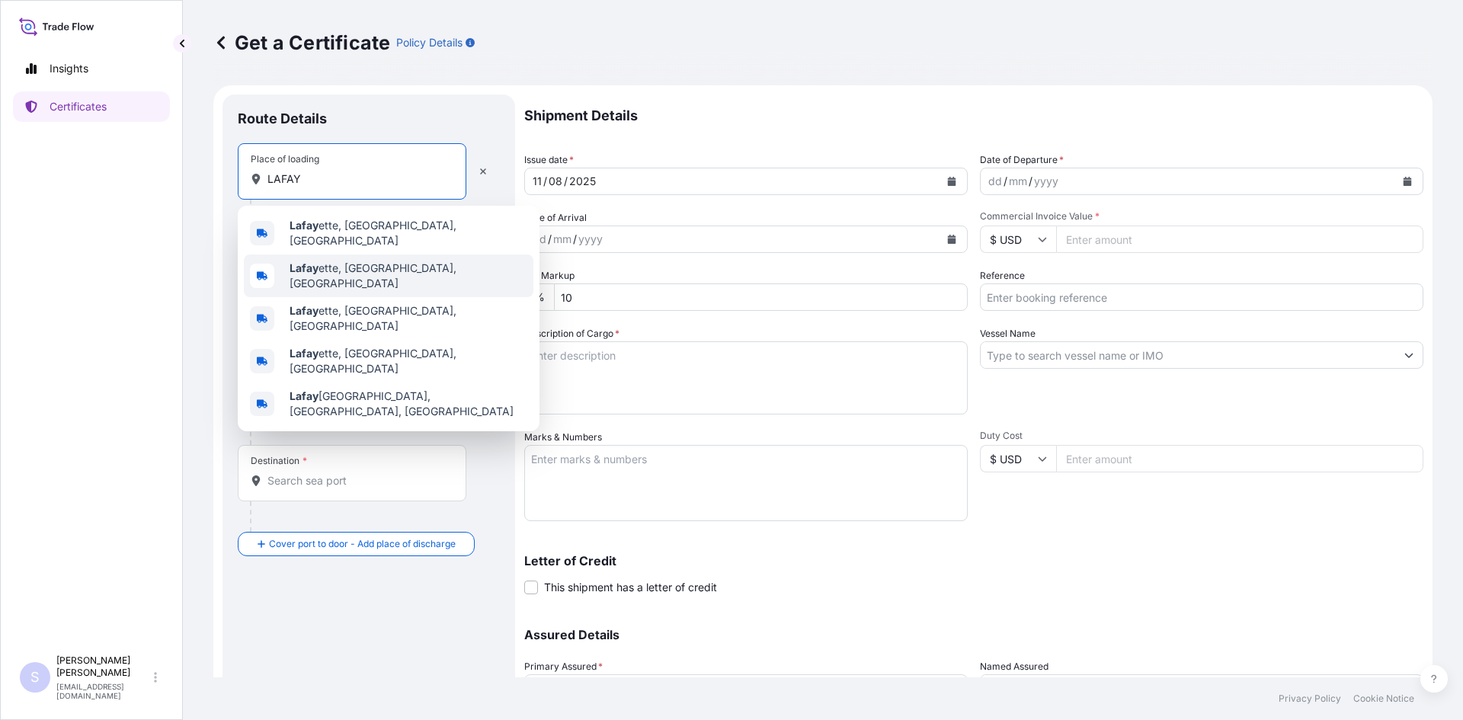
click at [331, 256] on div "Lafay ette, [GEOGRAPHIC_DATA], [GEOGRAPHIC_DATA]" at bounding box center [389, 276] width 290 height 43
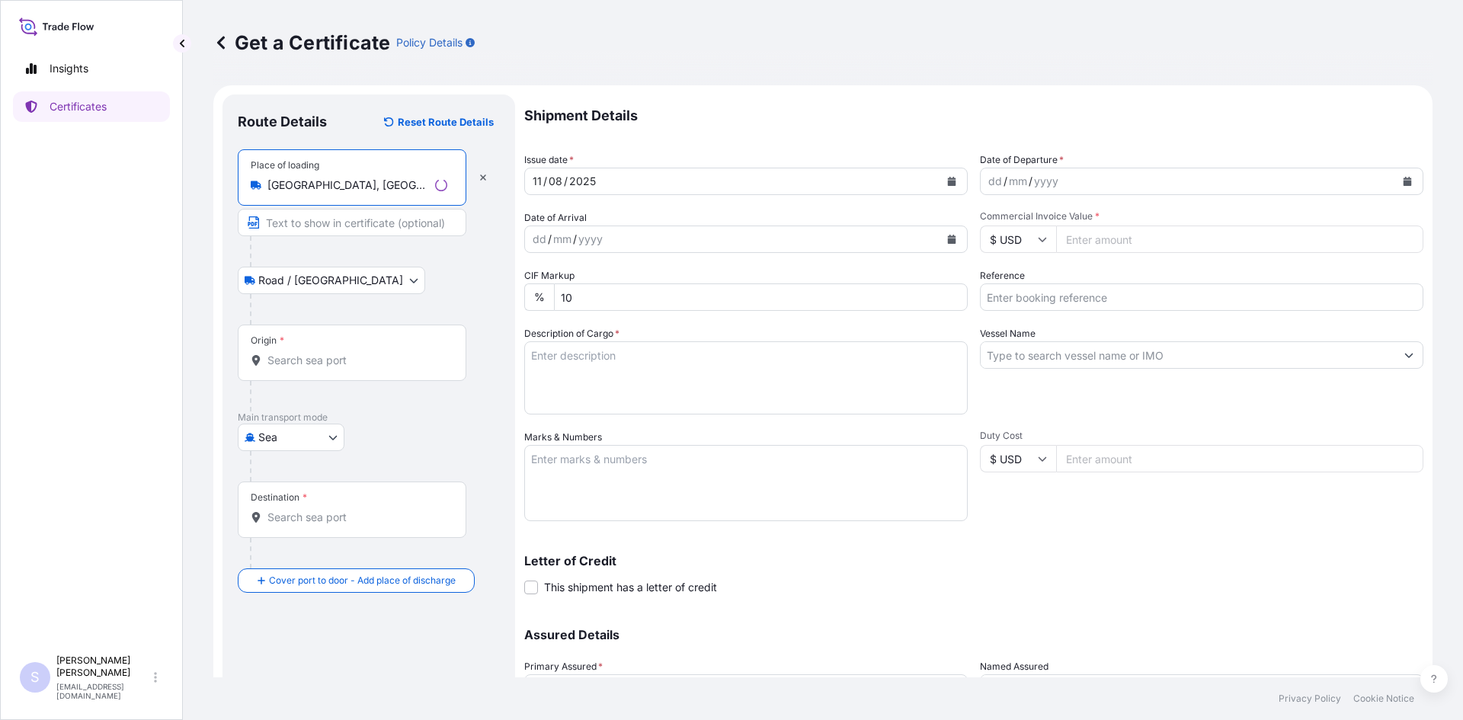
type input "[GEOGRAPHIC_DATA], [GEOGRAPHIC_DATA], [GEOGRAPHIC_DATA]"
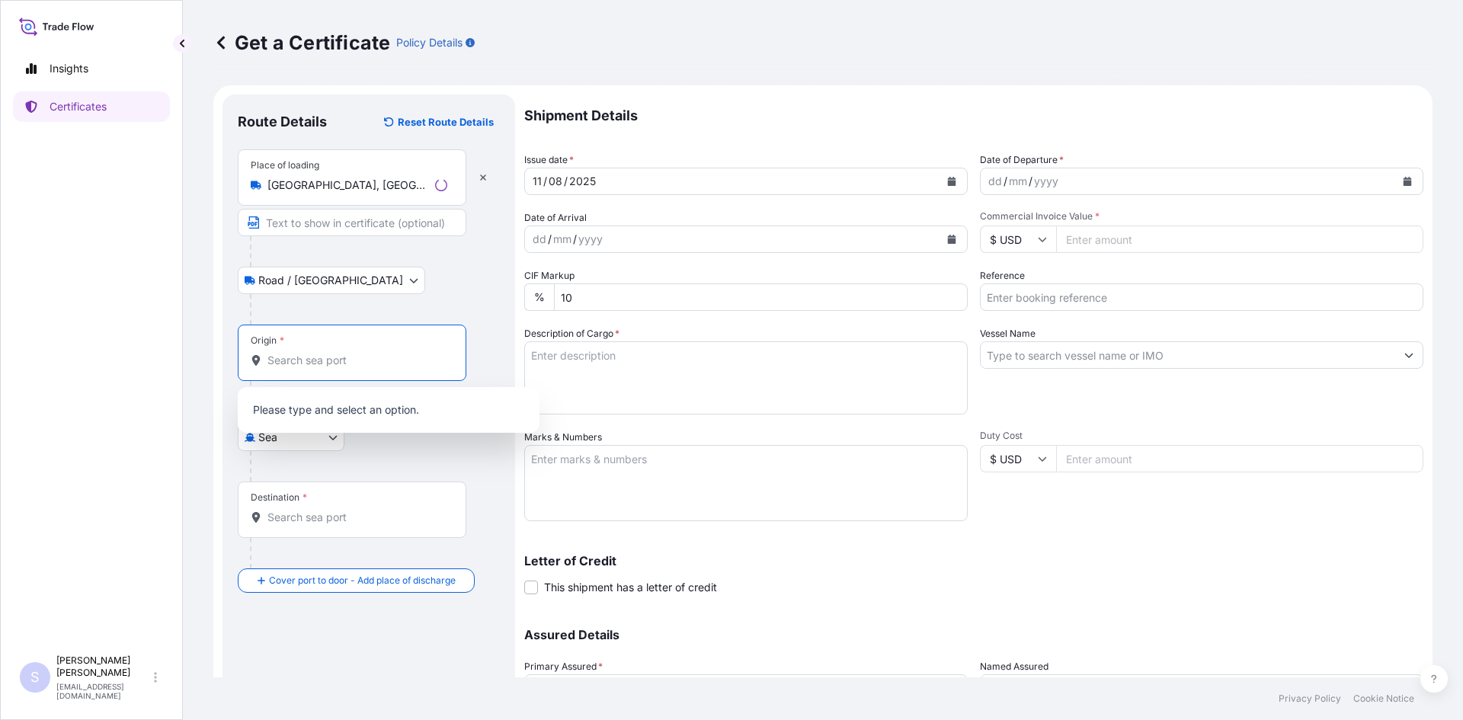
click at [287, 360] on input "Origin *" at bounding box center [357, 360] width 180 height 15
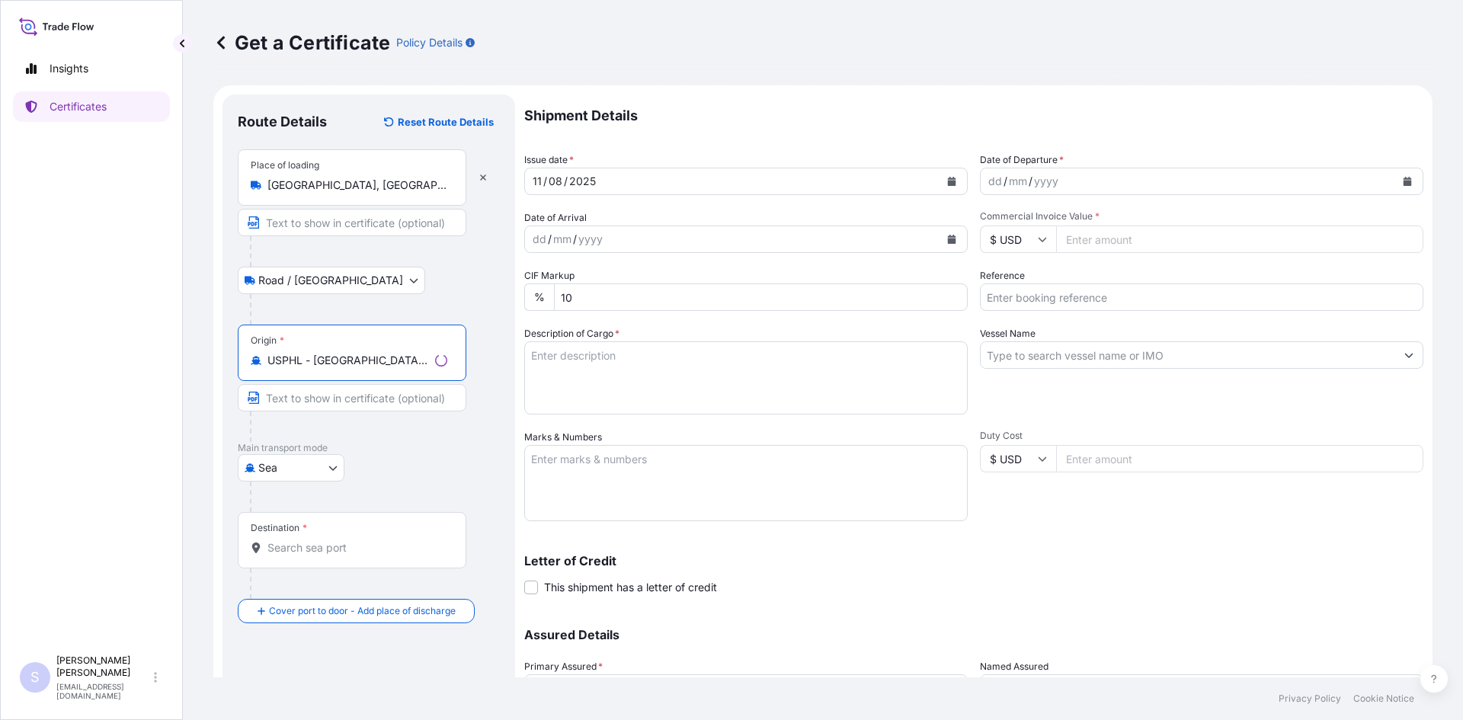
type input "USPHL - [GEOGRAPHIC_DATA], [GEOGRAPHIC_DATA]"
click at [313, 559] on div "Destination *" at bounding box center [352, 540] width 229 height 56
click at [313, 555] on input "Destination *" at bounding box center [357, 547] width 180 height 15
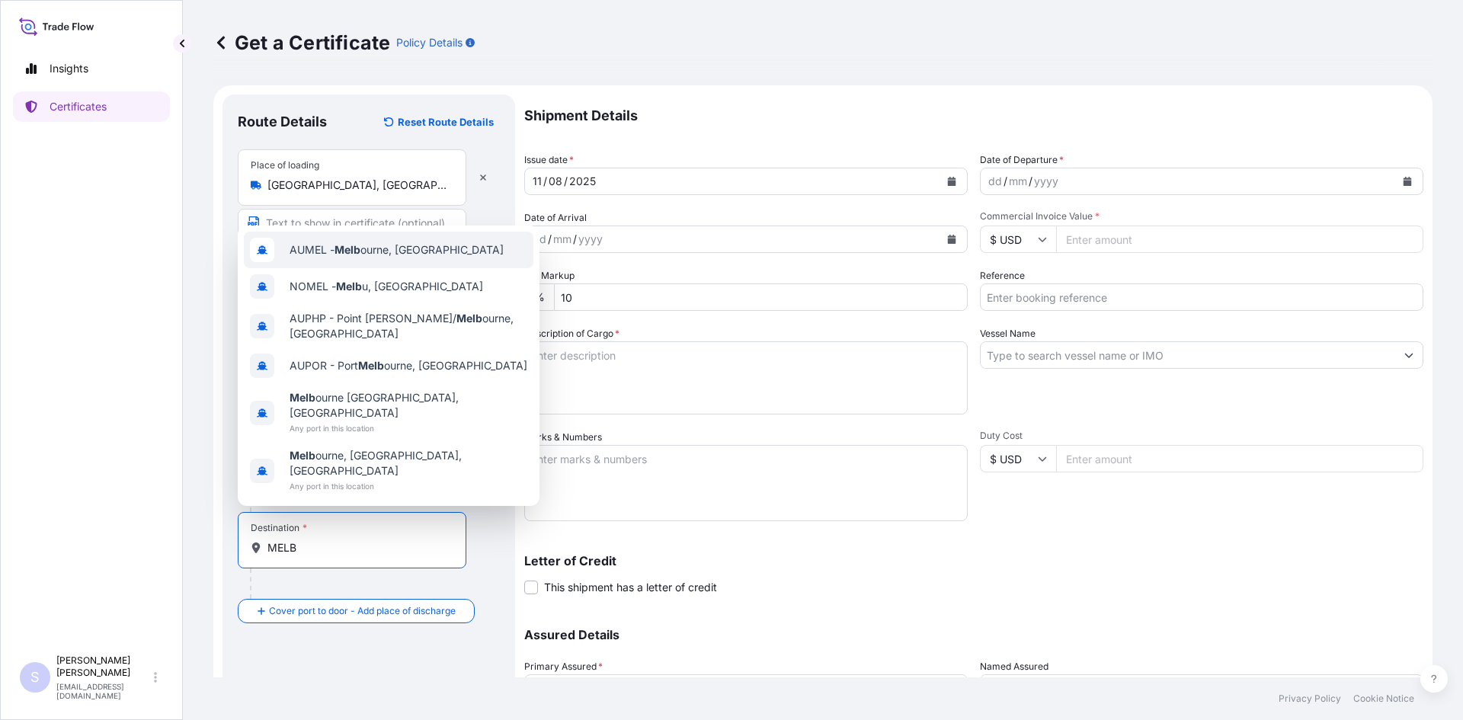
click at [445, 268] on div "AUMEL - Melb ourne, [GEOGRAPHIC_DATA]" at bounding box center [389, 250] width 290 height 37
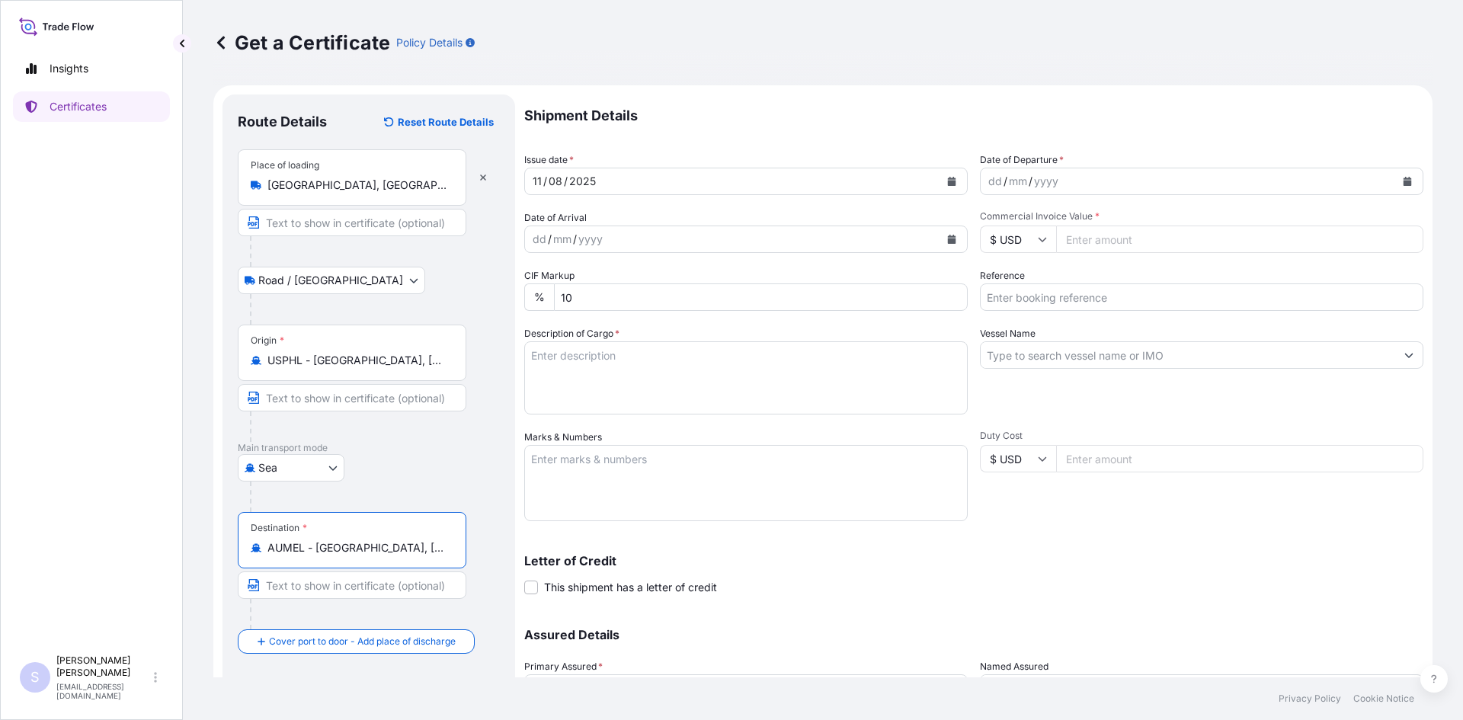
type input "AUMEL - [GEOGRAPHIC_DATA], [GEOGRAPHIC_DATA]"
click at [1403, 179] on icon "Calendar" at bounding box center [1407, 181] width 9 height 9
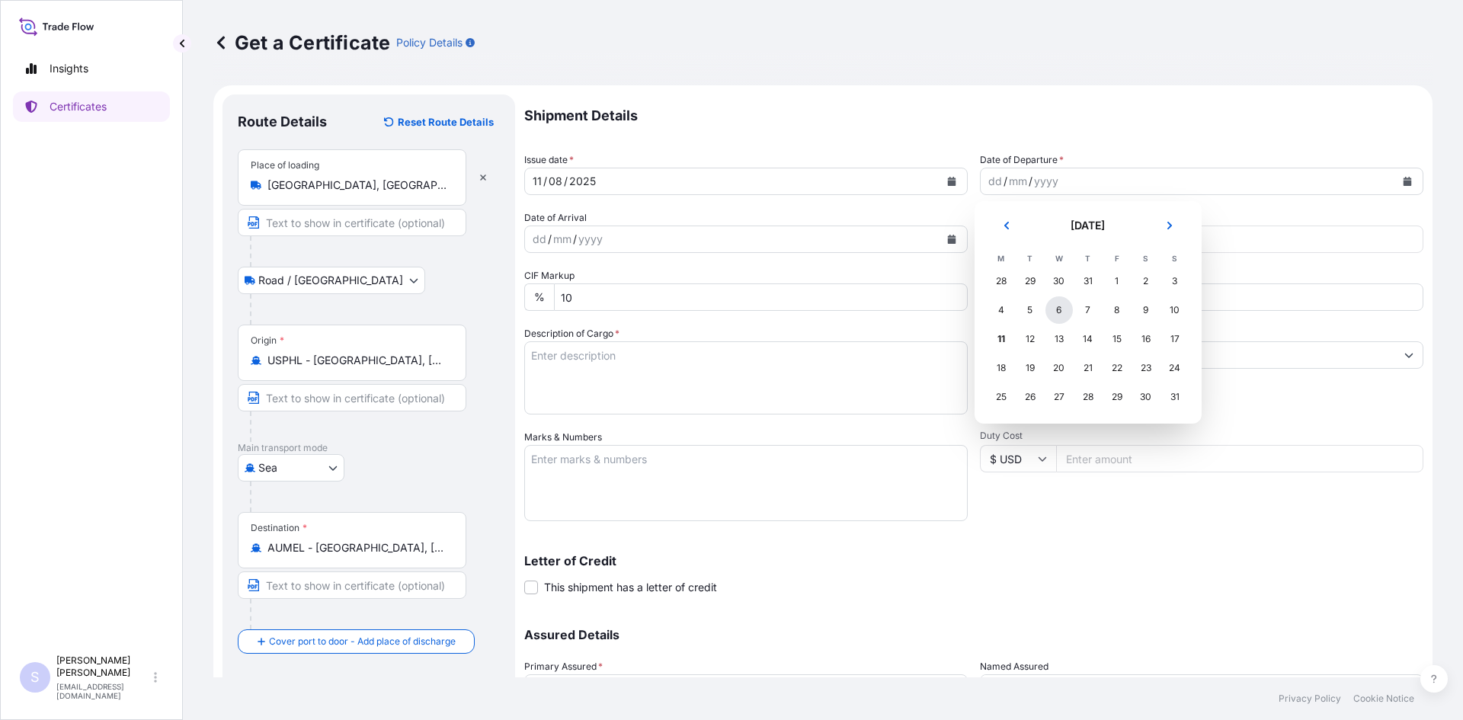
click at [1052, 315] on div "6" at bounding box center [1058, 309] width 27 height 27
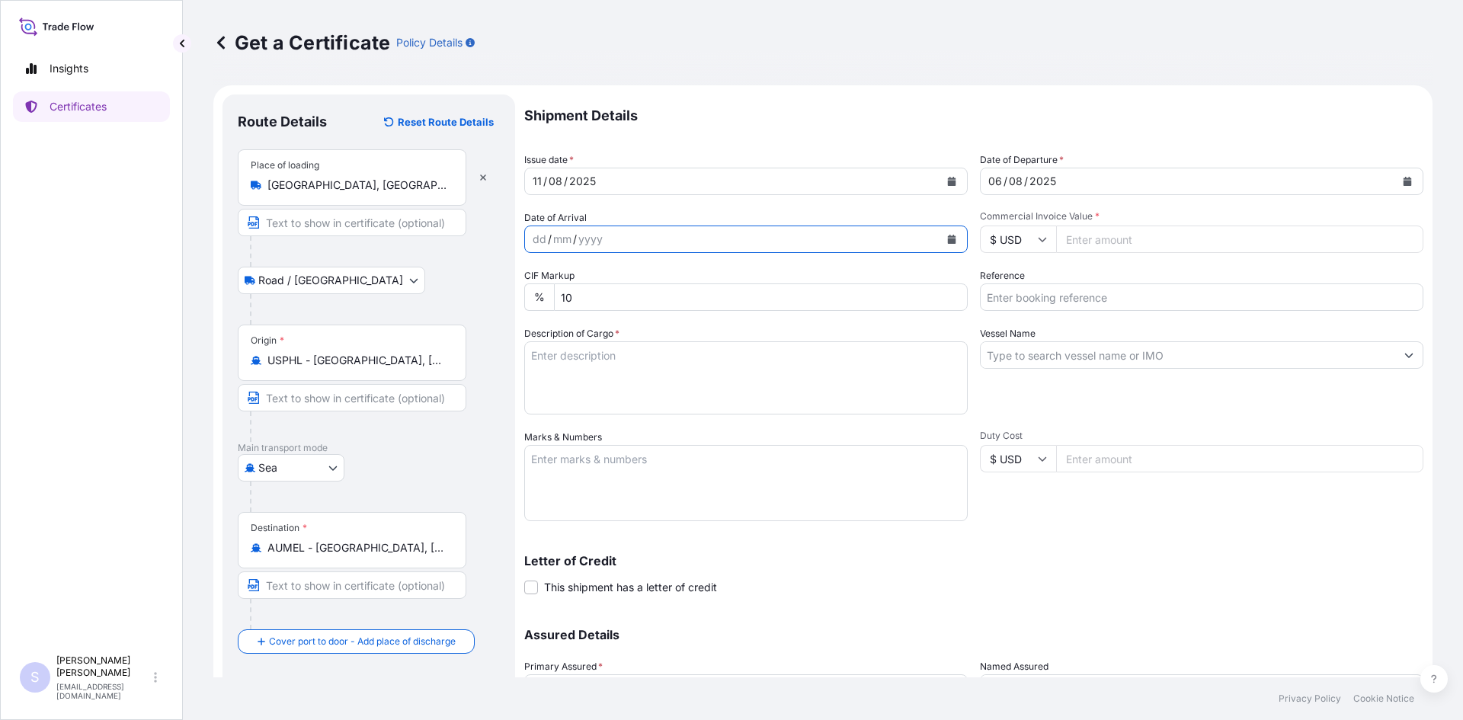
click at [948, 243] on icon "Calendar" at bounding box center [952, 239] width 8 height 9
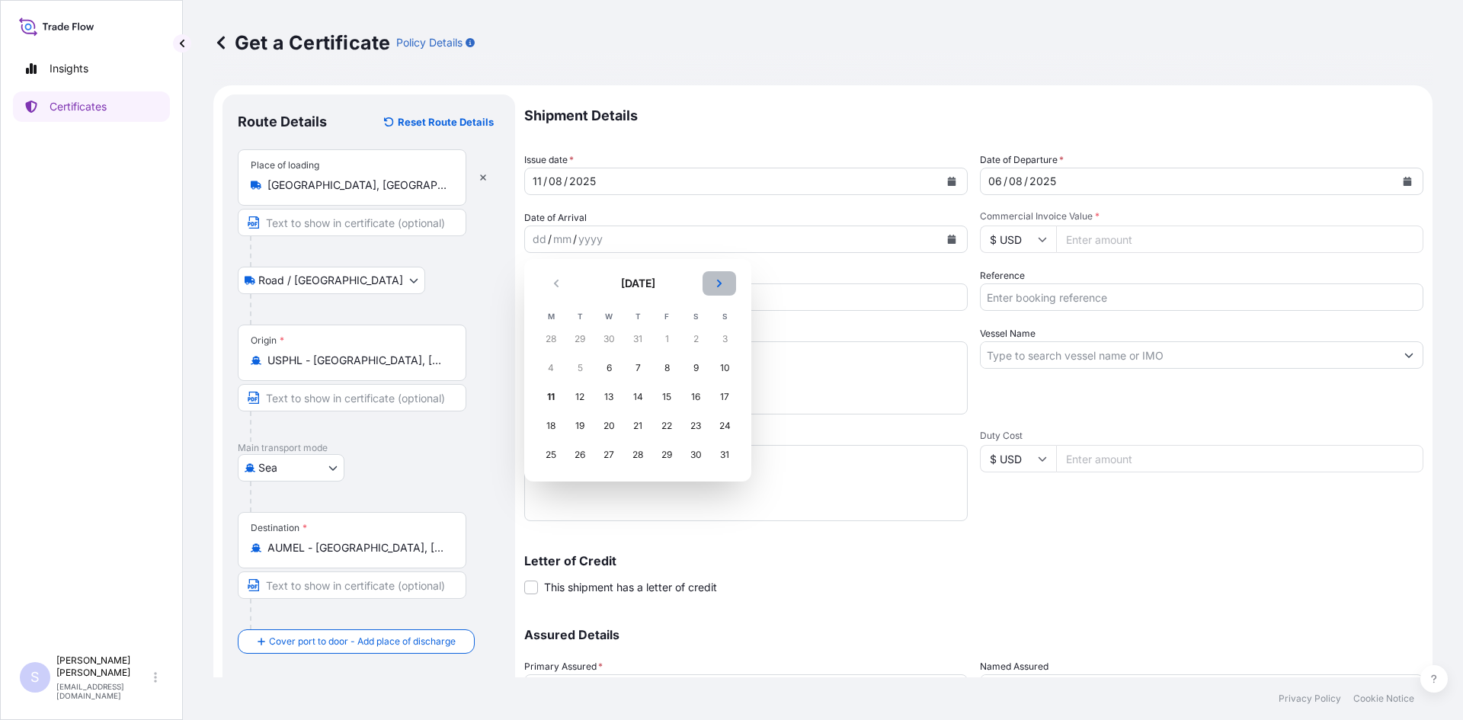
click at [721, 282] on icon "Next" at bounding box center [719, 283] width 9 height 9
click at [664, 374] on div "12" at bounding box center [666, 367] width 27 height 27
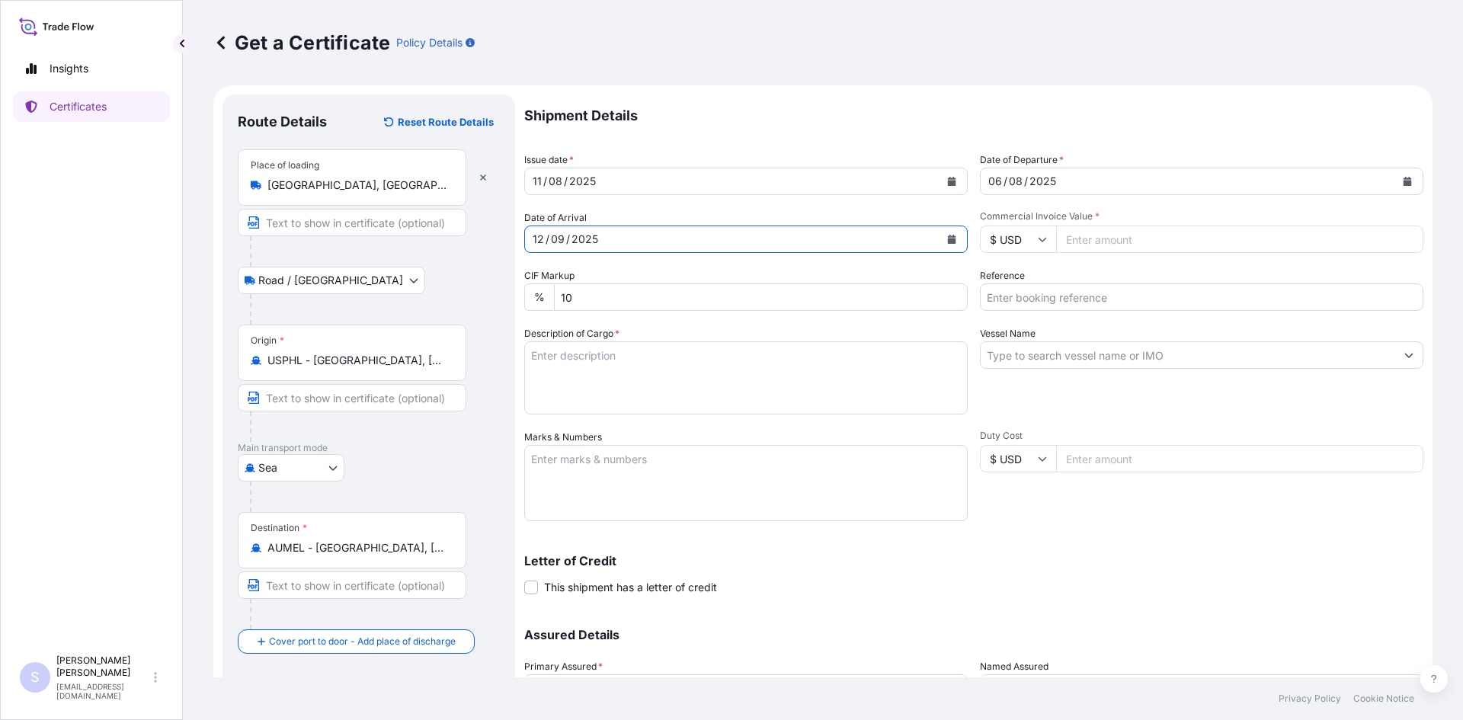
click at [1114, 235] on input "Commercial Invoice Value *" at bounding box center [1239, 239] width 367 height 27
type input "21779.36"
click at [1055, 303] on input "Reference" at bounding box center [1201, 296] width 443 height 27
type input "2567566"
click at [629, 362] on textarea "Description of Cargo *" at bounding box center [745, 377] width 443 height 73
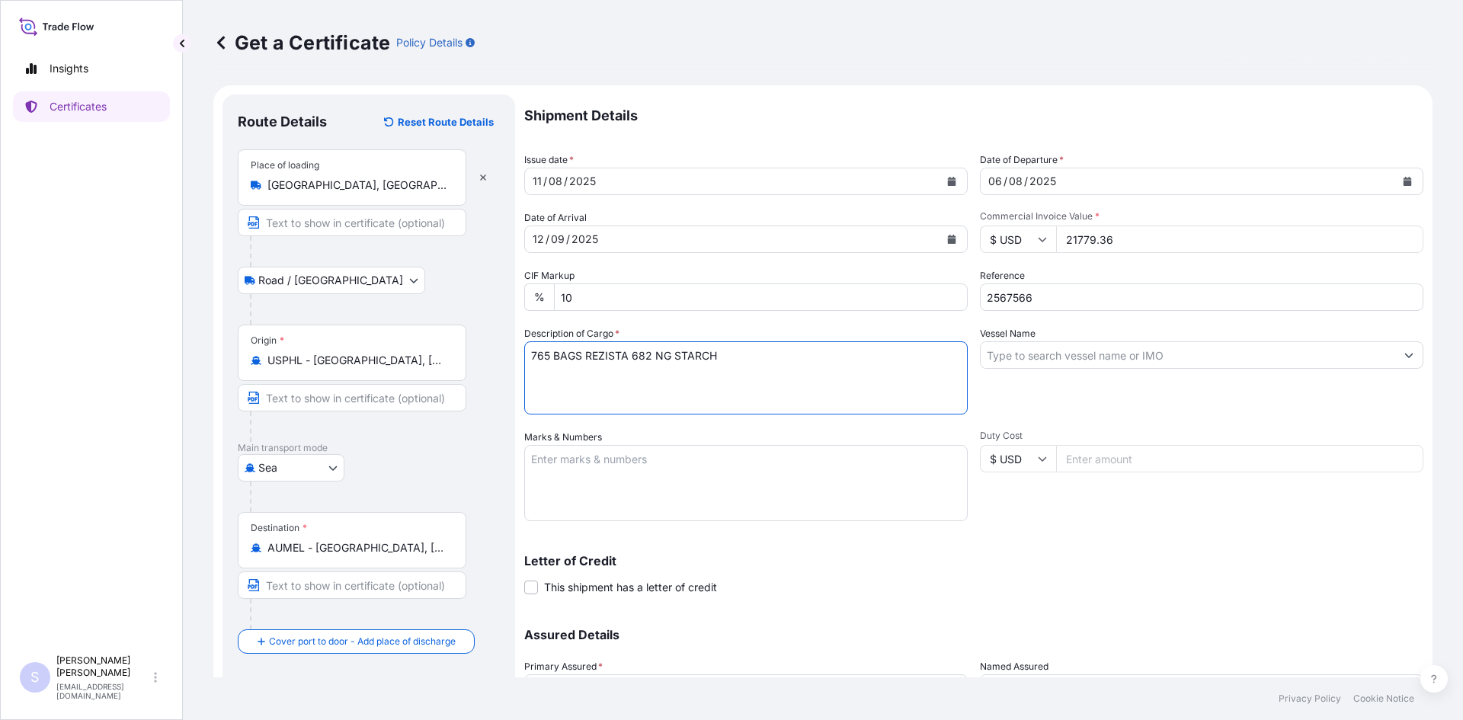
type textarea "765 BAGS REZISTA 682 NG STARCH"
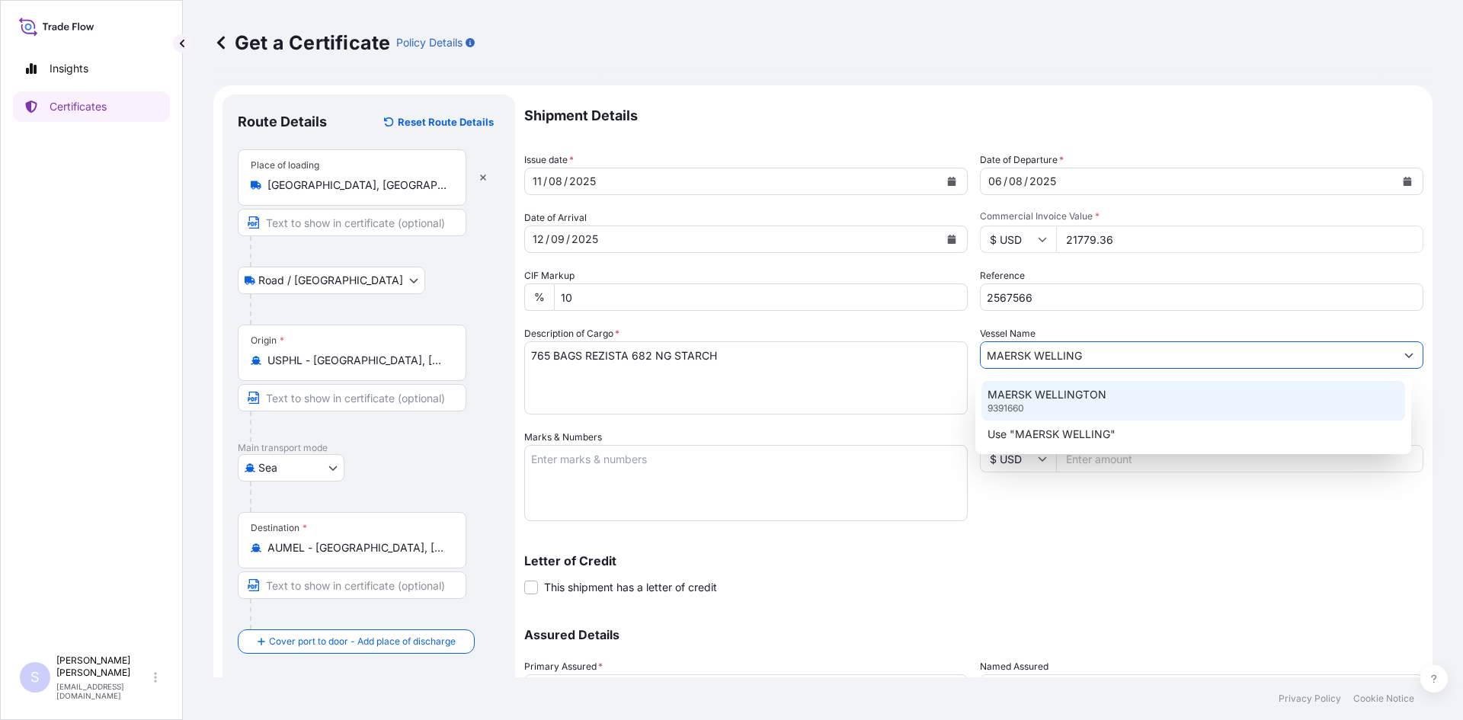
click at [1050, 408] on div "MAERSK WELLINGTON 9391660" at bounding box center [1193, 401] width 424 height 40
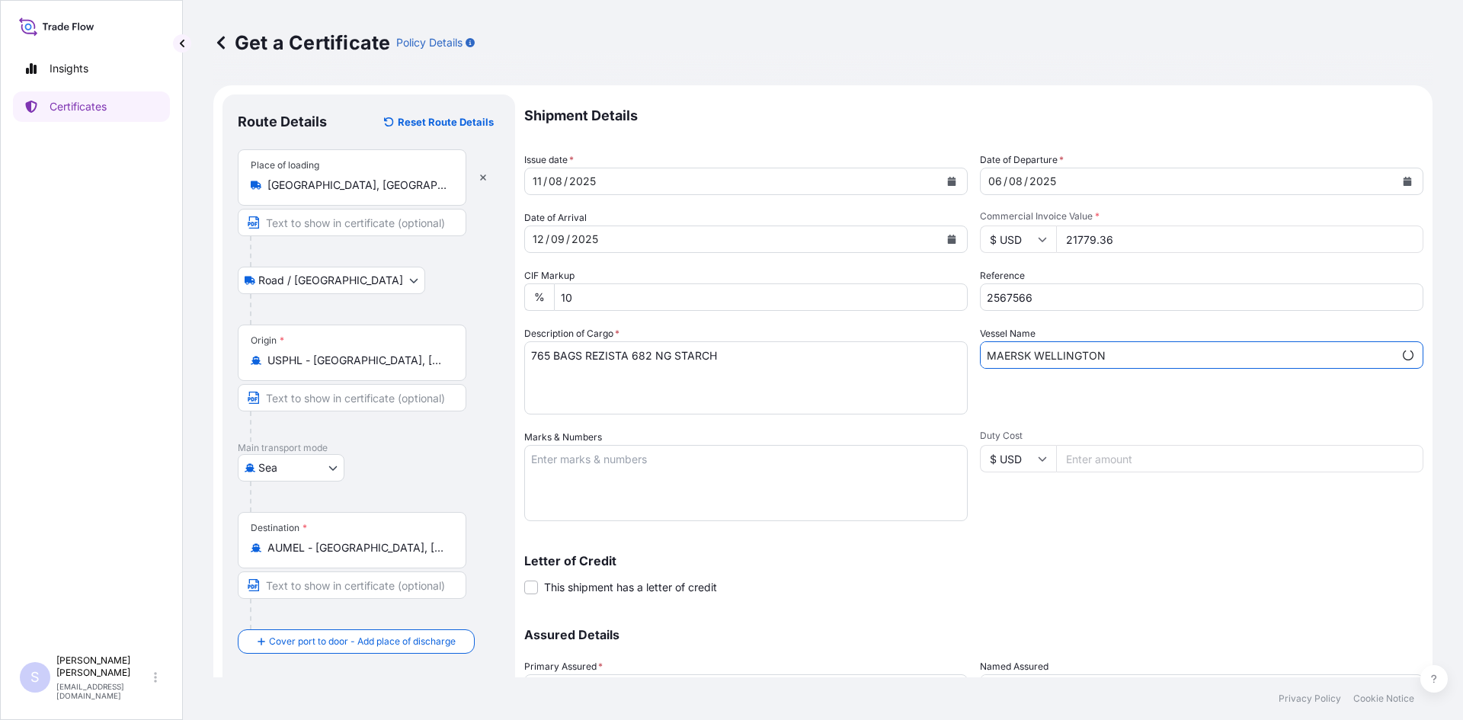
type input "MAERSK WELLINGTON"
click at [715, 470] on textarea "Marks & Numbers" at bounding box center [745, 483] width 443 height 76
type textarea "7"
type textarea "MRKU4358172 0119895"
click at [1081, 534] on div "Shipment Details Issue date * [DATE] Date of Departure * [DATE] Date of Arrival…" at bounding box center [973, 428] width 899 height 668
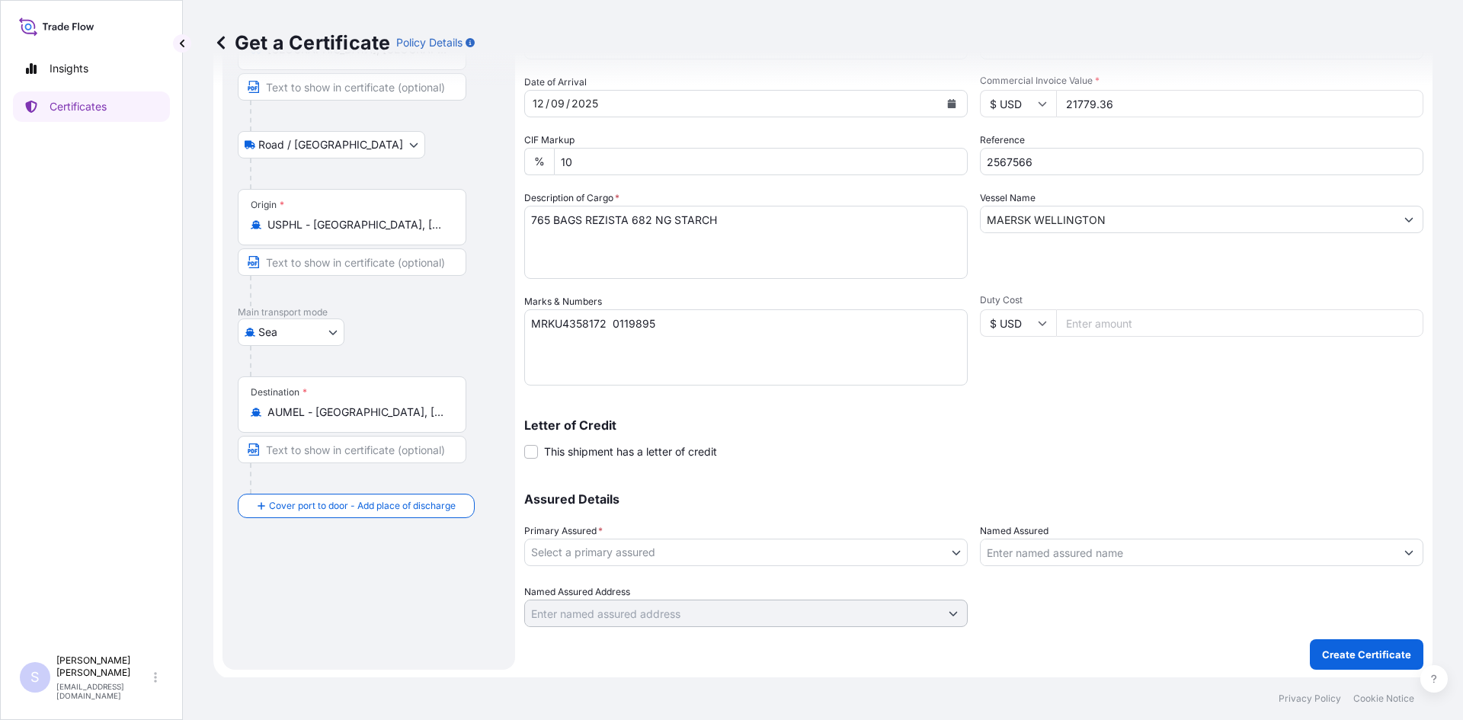
scroll to position [137, 0]
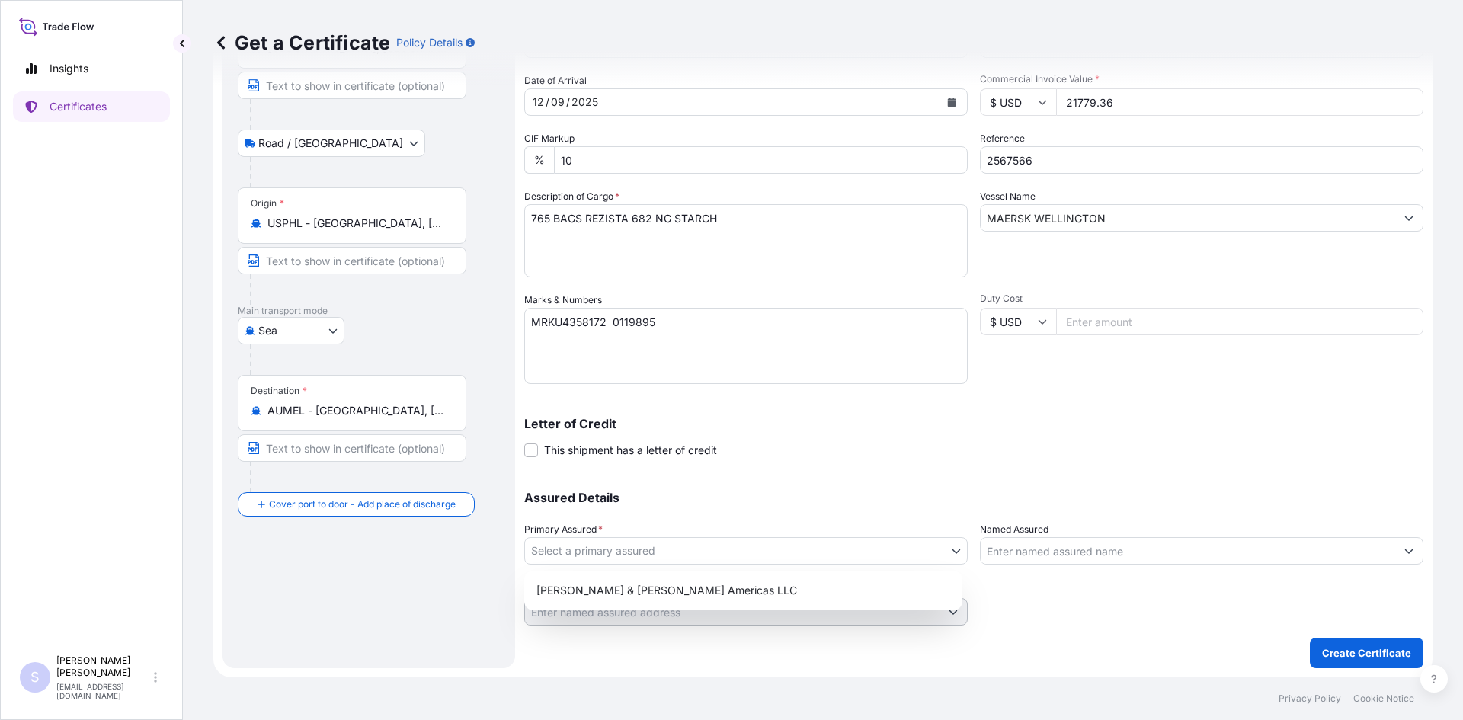
click at [632, 556] on body "Insights Certificates S [PERSON_NAME] [EMAIL_ADDRESS][DOMAIN_NAME] Get a Certif…" at bounding box center [731, 360] width 1463 height 720
click at [628, 579] on div "[PERSON_NAME] & [PERSON_NAME] Americas LLC" at bounding box center [743, 590] width 426 height 27
select select "31658"
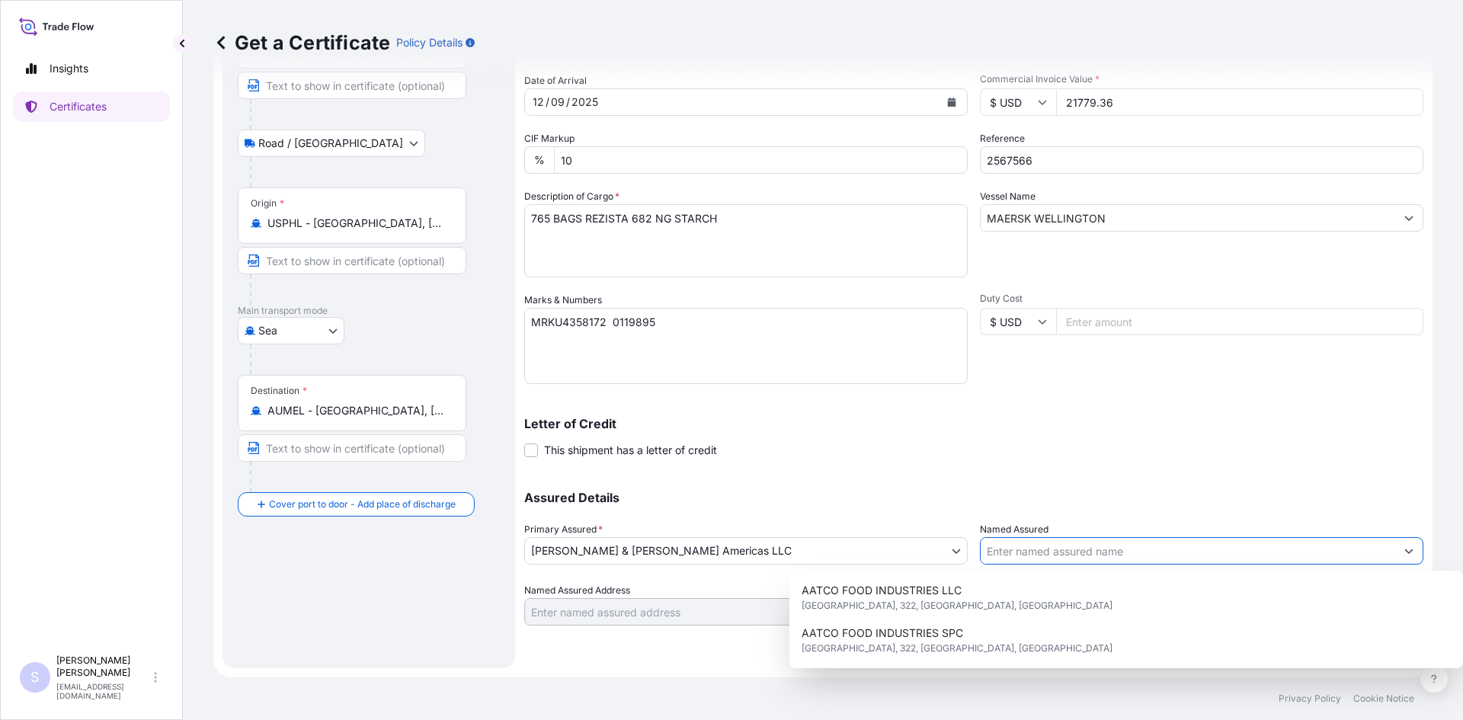
click at [1033, 554] on input "Named Assured" at bounding box center [1188, 550] width 415 height 27
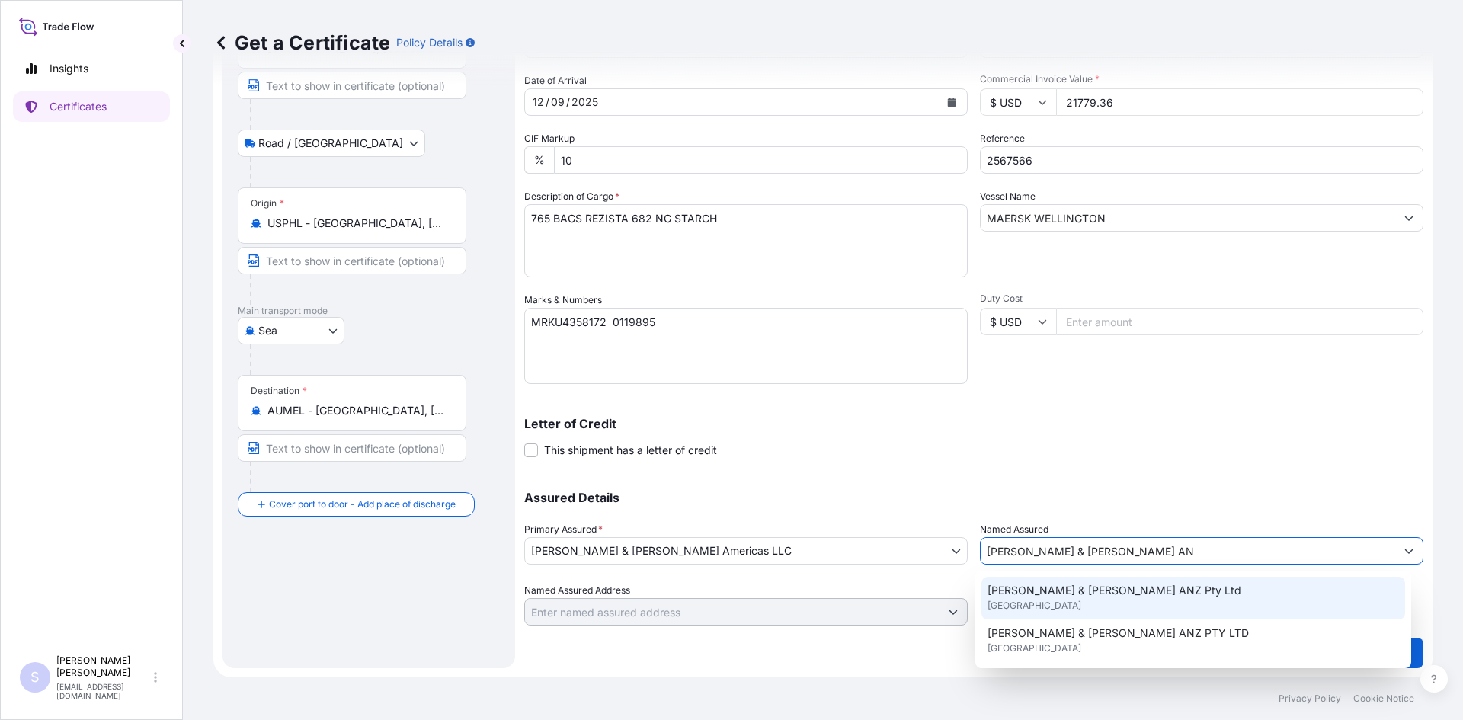
click at [1066, 577] on div "[PERSON_NAME] & [PERSON_NAME] ANZ Pty Ltd [GEOGRAPHIC_DATA]" at bounding box center [1193, 598] width 424 height 43
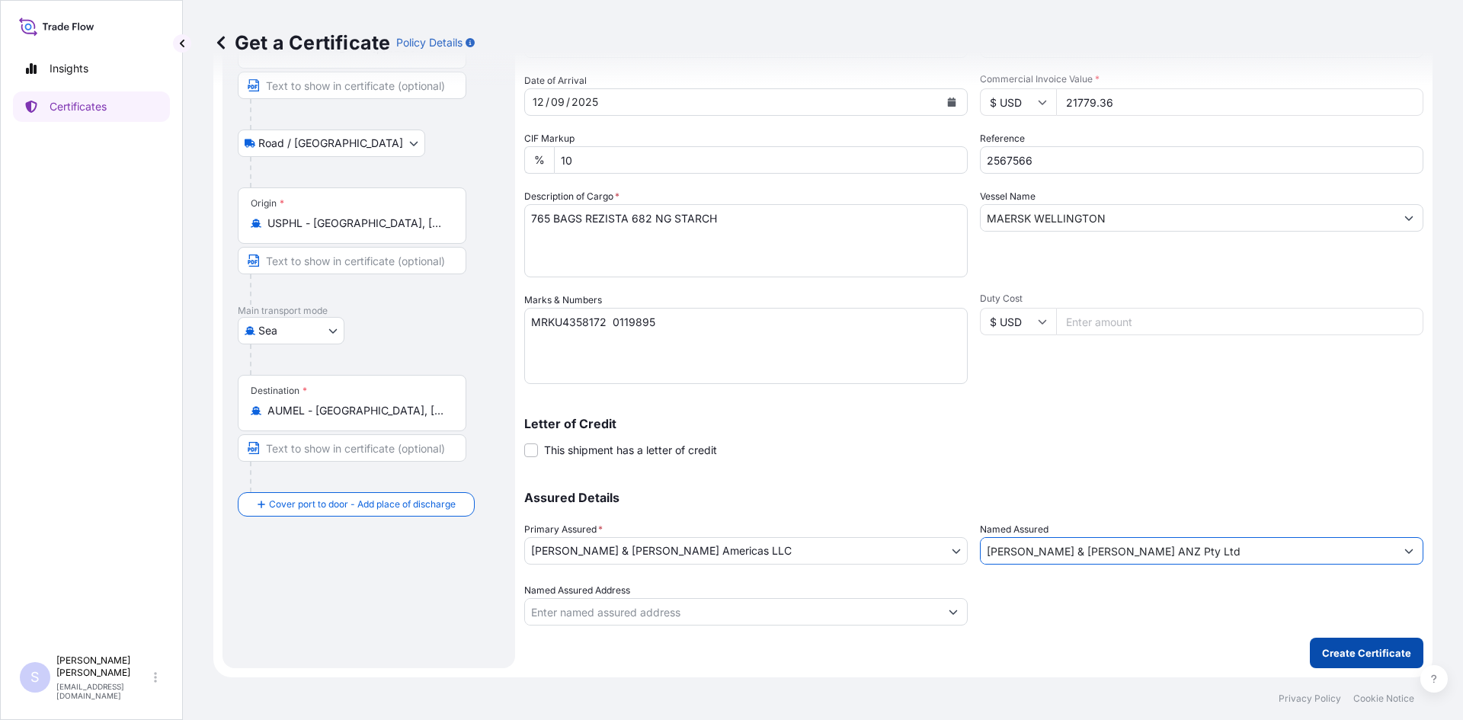
type input "[PERSON_NAME] & [PERSON_NAME] ANZ Pty Ltd"
click at [1388, 661] on button "Create Certificate" at bounding box center [1367, 653] width 114 height 30
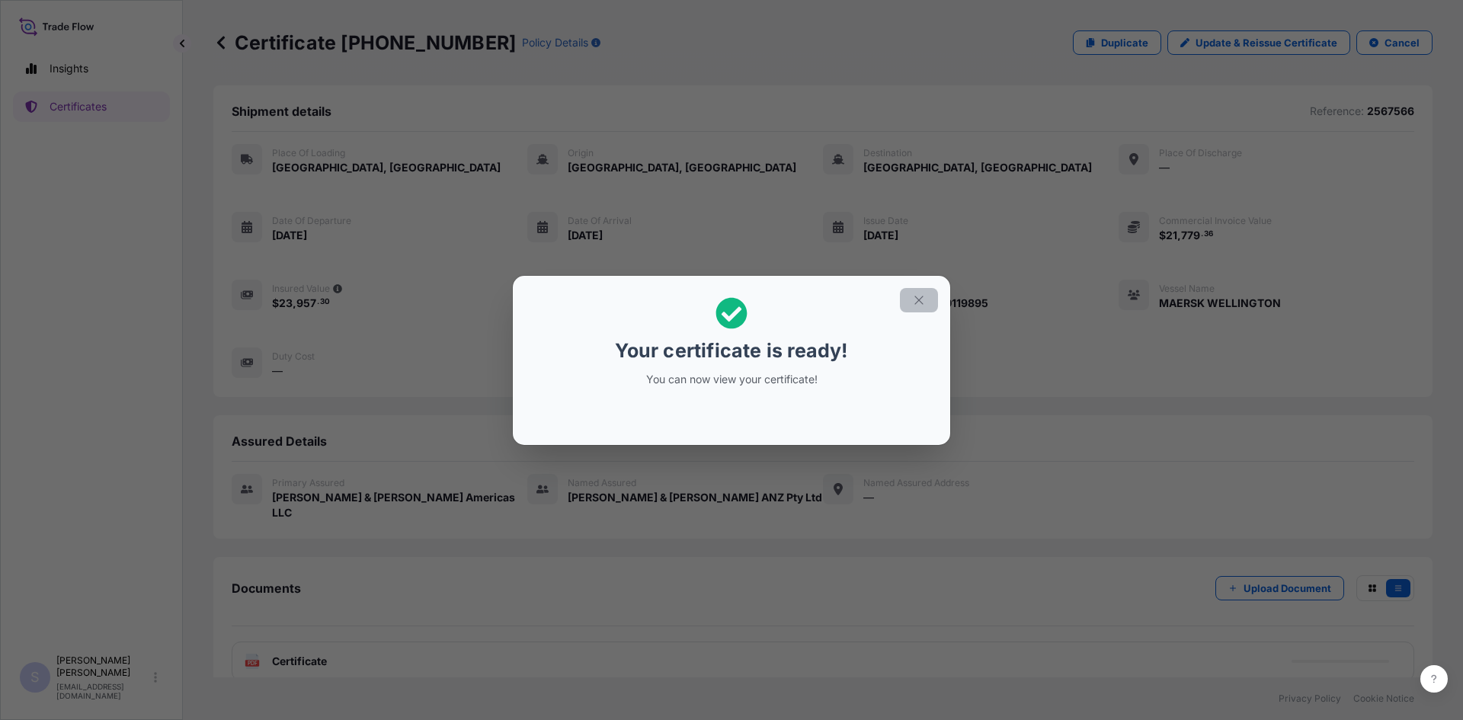
click at [915, 293] on icon "button" at bounding box center [919, 300] width 14 height 14
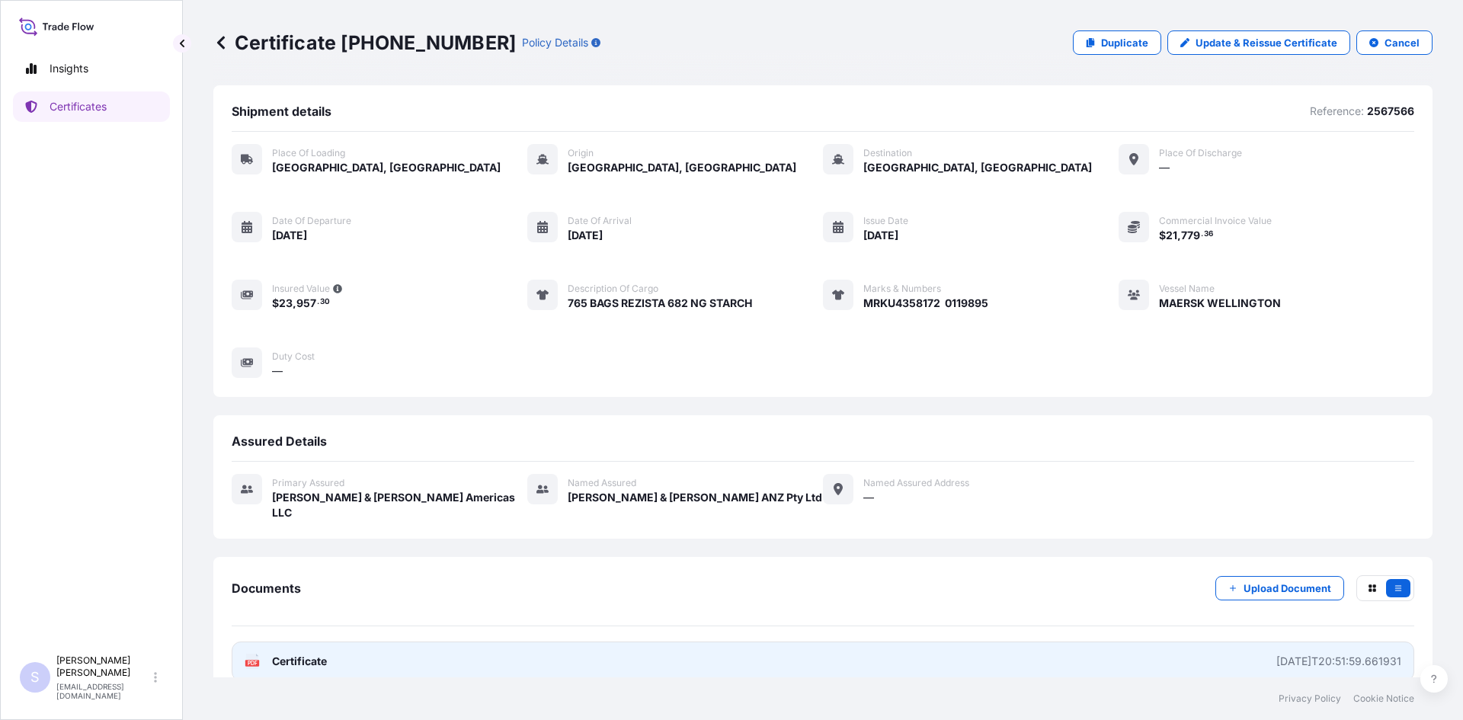
click at [255, 661] on text "PDF" at bounding box center [253, 663] width 10 height 5
